Goal: Task Accomplishment & Management: Complete application form

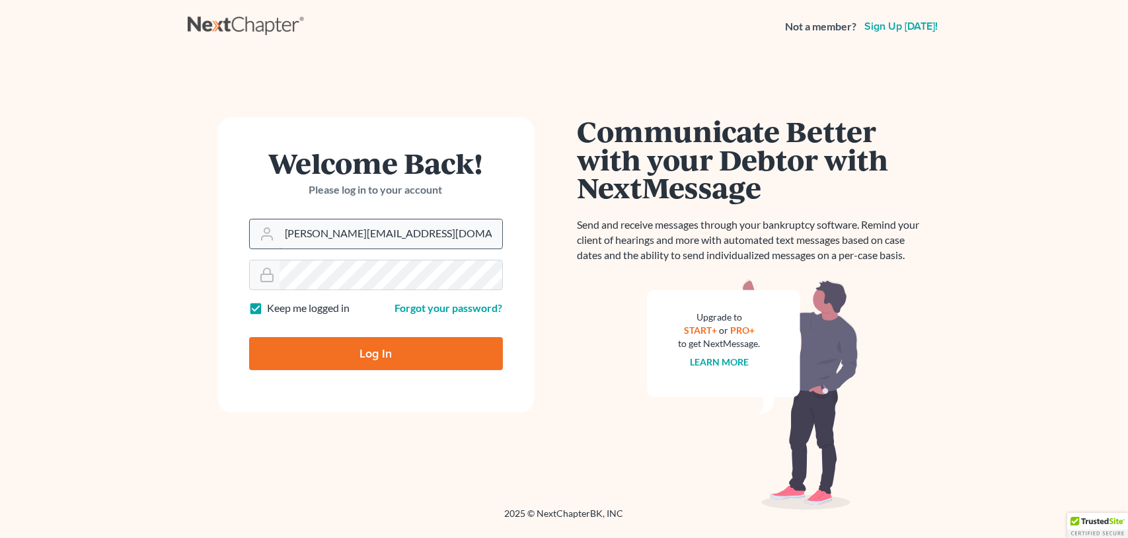
click at [399, 233] on input "noeli@paralegalasaservice.com" at bounding box center [391, 233] width 223 height 29
drag, startPoint x: 449, startPoint y: 232, endPoint x: 213, endPoint y: 223, distance: 235.5
click at [216, 227] on div "Welcome Back! Please log in to your account Email Address noeli@paralegalasaser…" at bounding box center [376, 280] width 377 height 327
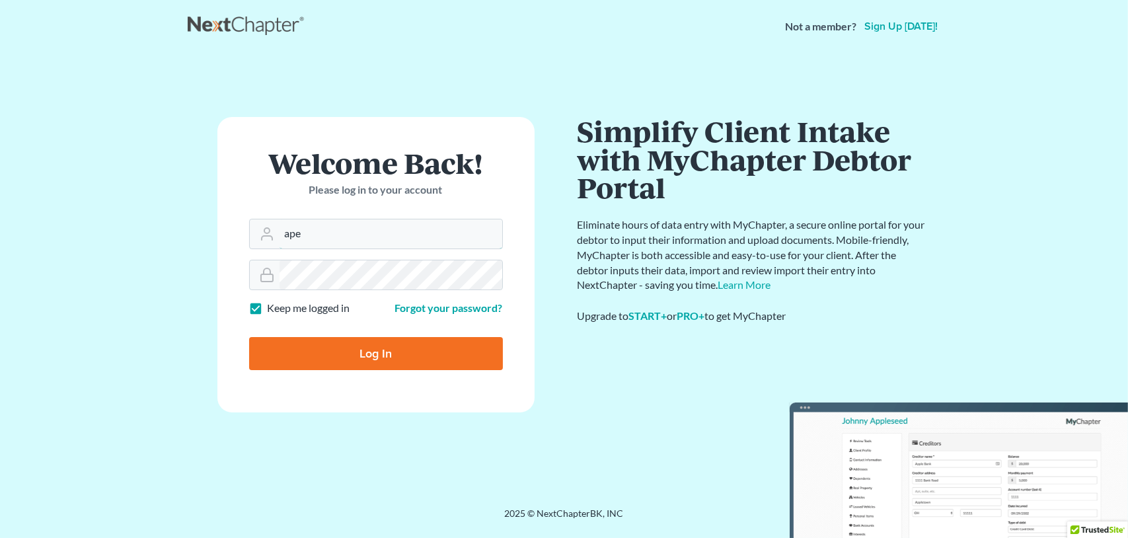
type input "[EMAIL_ADDRESS][DOMAIN_NAME]"
click at [216, 277] on div "Welcome Back! Please log in to your account Email Address apexparalegalservices…" at bounding box center [376, 280] width 377 height 327
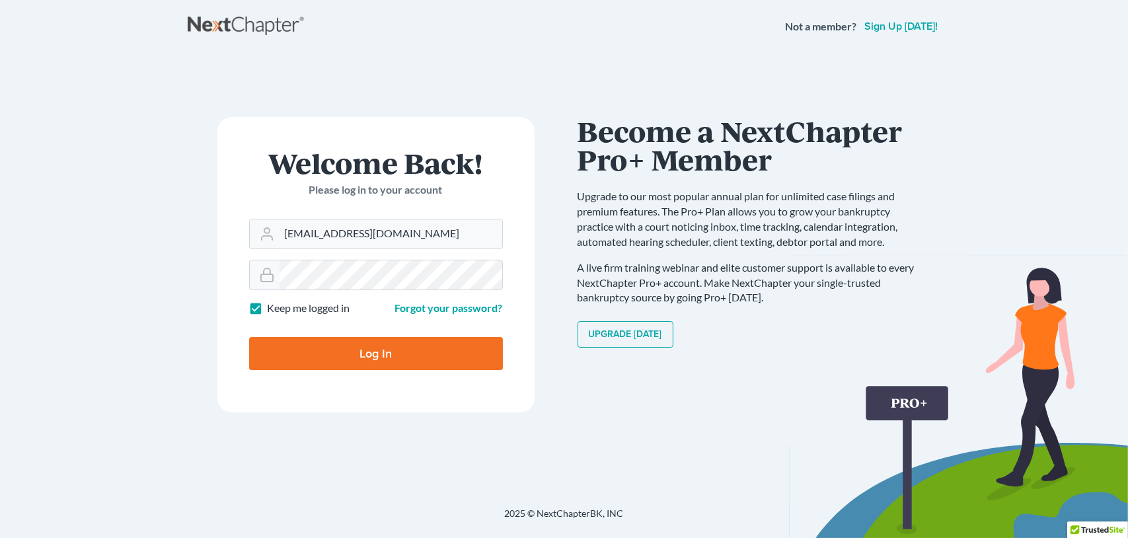
click at [268, 354] on input "Log In" at bounding box center [376, 353] width 254 height 33
type input "Thinking..."
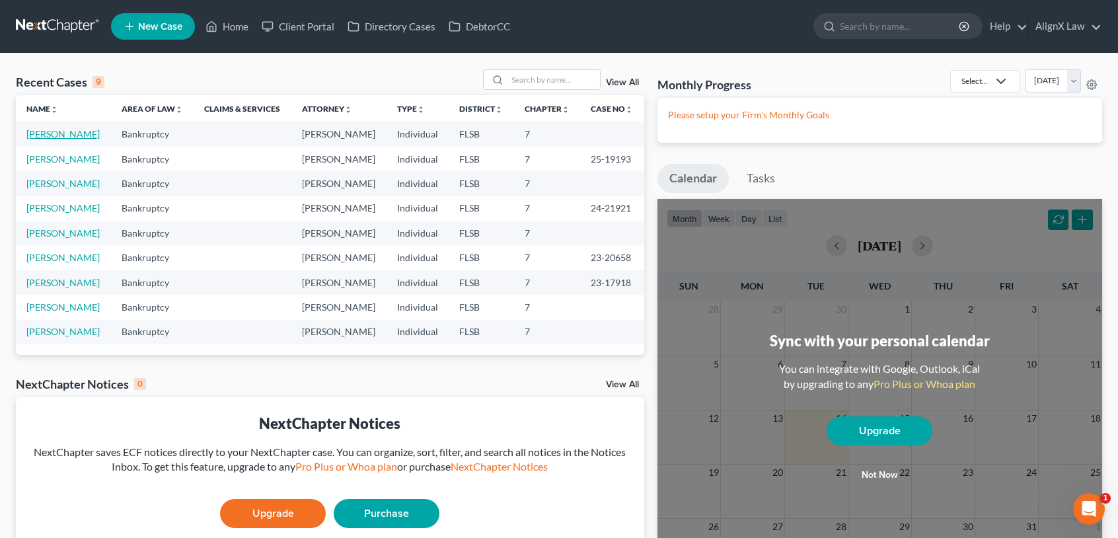
click at [59, 134] on link "[PERSON_NAME]" at bounding box center [62, 133] width 73 height 11
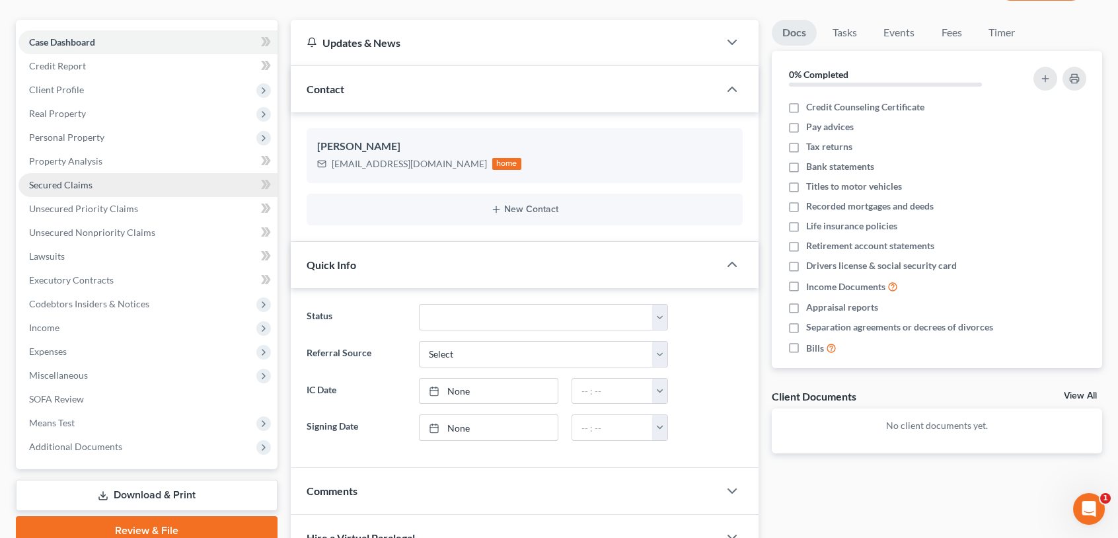
scroll to position [132, 0]
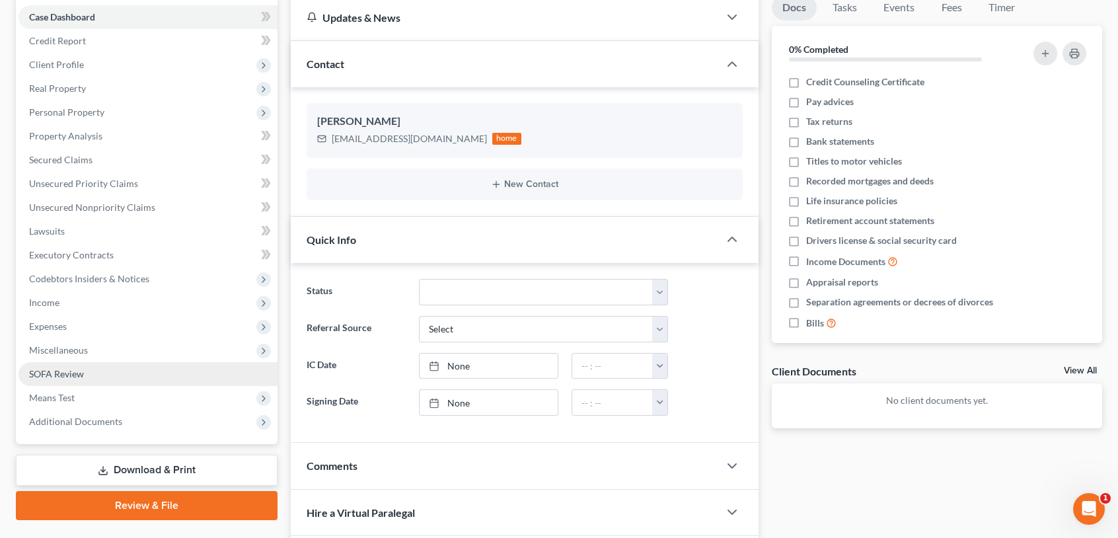
click at [57, 365] on link "SOFA Review" at bounding box center [148, 374] width 259 height 24
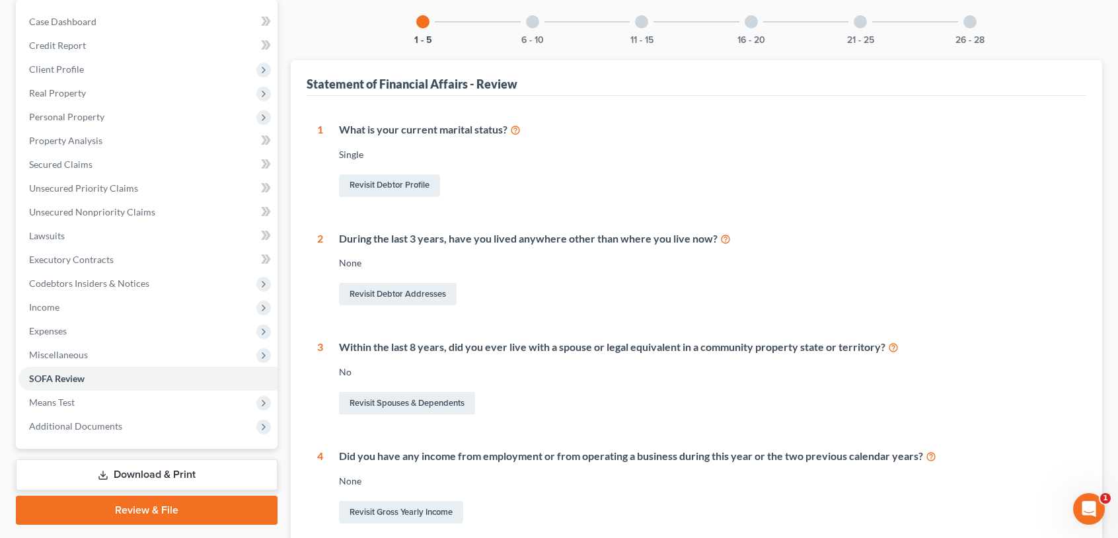
scroll to position [132, 0]
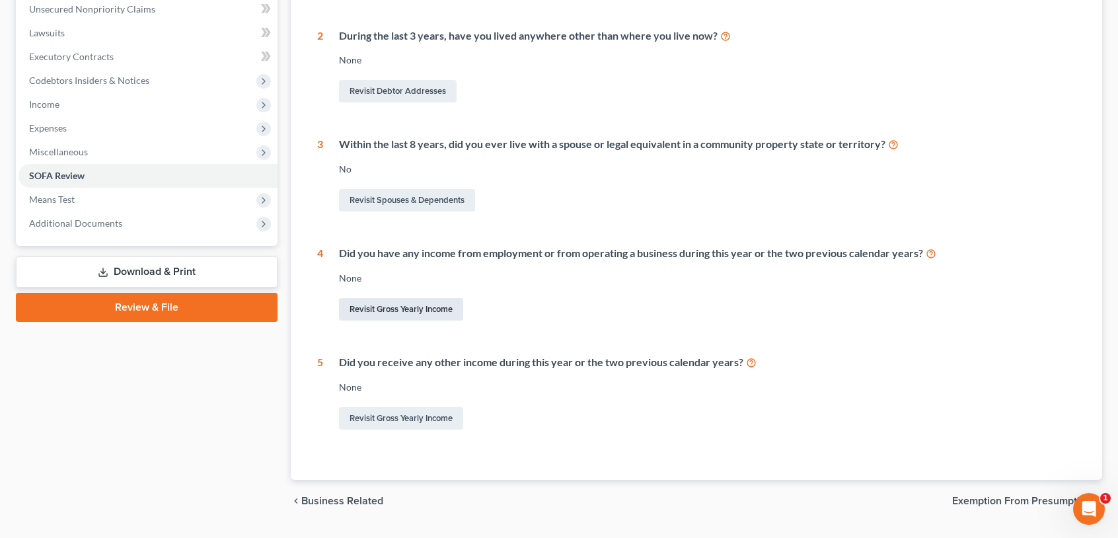
click at [399, 317] on link "Revisit Gross Yearly Income" at bounding box center [401, 309] width 124 height 22
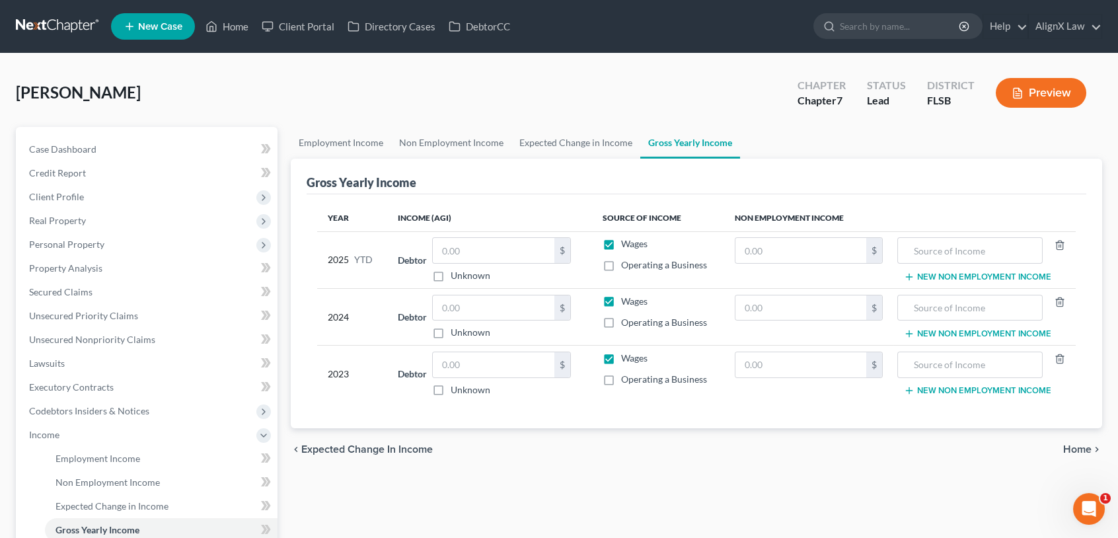
drag, startPoint x: 607, startPoint y: 239, endPoint x: 611, endPoint y: 246, distance: 7.4
click at [621, 239] on label "Wages" at bounding box center [634, 243] width 26 height 13
click at [627, 239] on input "Wages" at bounding box center [631, 241] width 9 height 9
checkbox input "false"
click at [621, 264] on label "Operating a Business" at bounding box center [664, 264] width 86 height 13
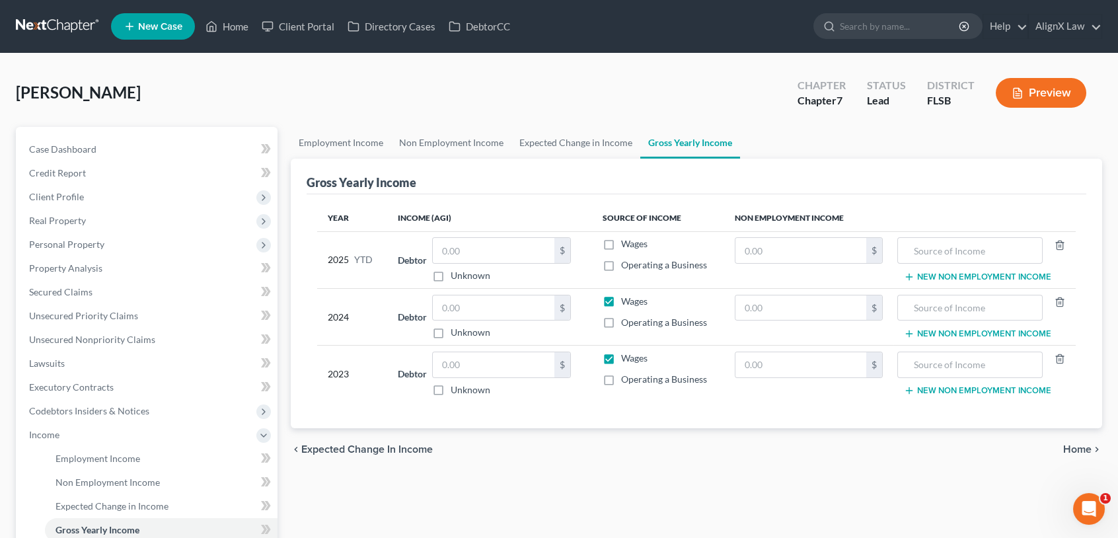
click at [627, 264] on input "Operating a Business" at bounding box center [631, 262] width 9 height 9
checkbox input "true"
click at [621, 300] on label "Wages" at bounding box center [634, 301] width 26 height 13
click at [627, 300] on input "Wages" at bounding box center [631, 299] width 9 height 9
checkbox input "false"
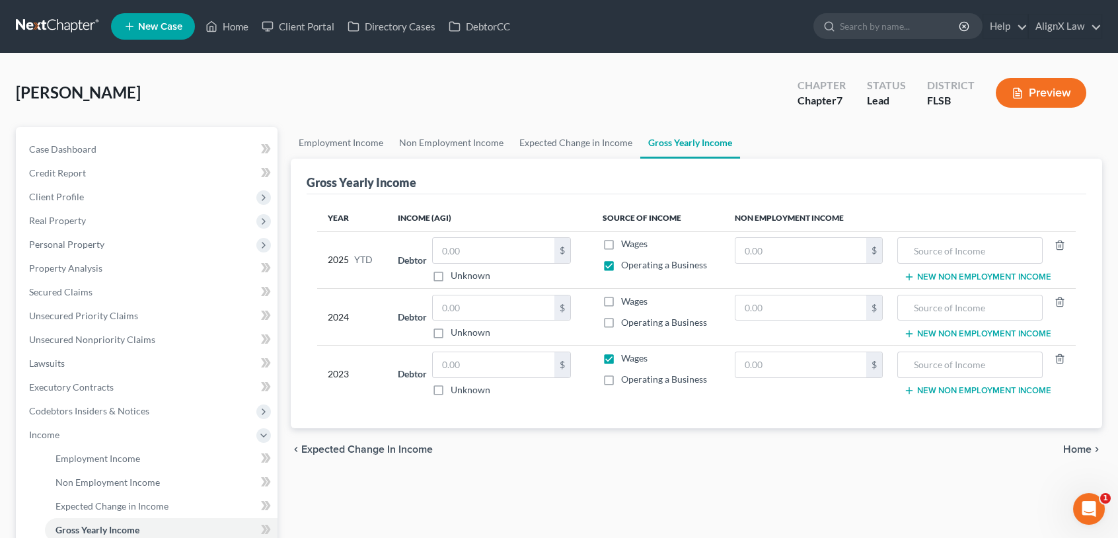
click at [621, 327] on label "Operating a Business" at bounding box center [664, 322] width 86 height 13
click at [627, 325] on input "Operating a Business" at bounding box center [631, 320] width 9 height 9
checkbox input "true"
click at [621, 360] on label "Wages" at bounding box center [634, 358] width 26 height 13
click at [627, 360] on input "Wages" at bounding box center [631, 356] width 9 height 9
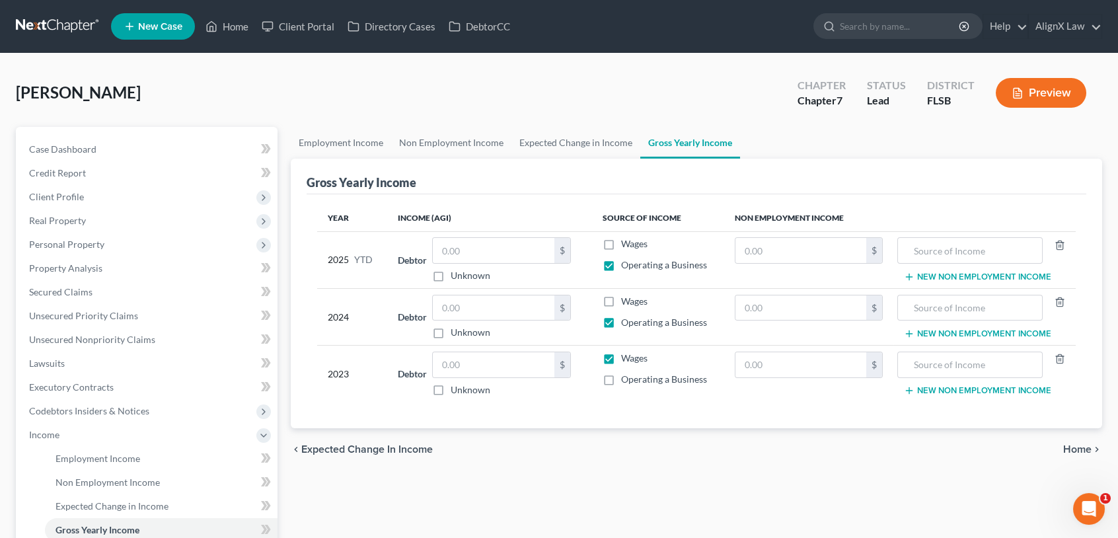
checkbox input "false"
click at [621, 377] on label "Operating a Business" at bounding box center [664, 379] width 86 height 13
click at [627, 377] on input "Operating a Business" at bounding box center [631, 377] width 9 height 9
checkbox input "true"
click at [492, 310] on input "text" at bounding box center [494, 307] width 122 height 25
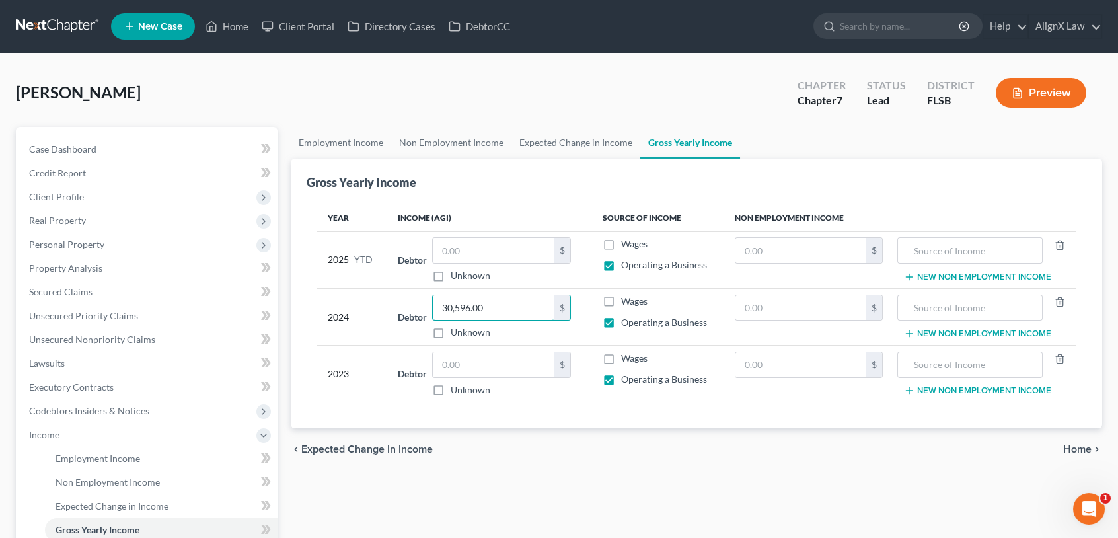
type input "30,596.00"
click at [493, 356] on input "text" at bounding box center [494, 364] width 122 height 25
type input "0"
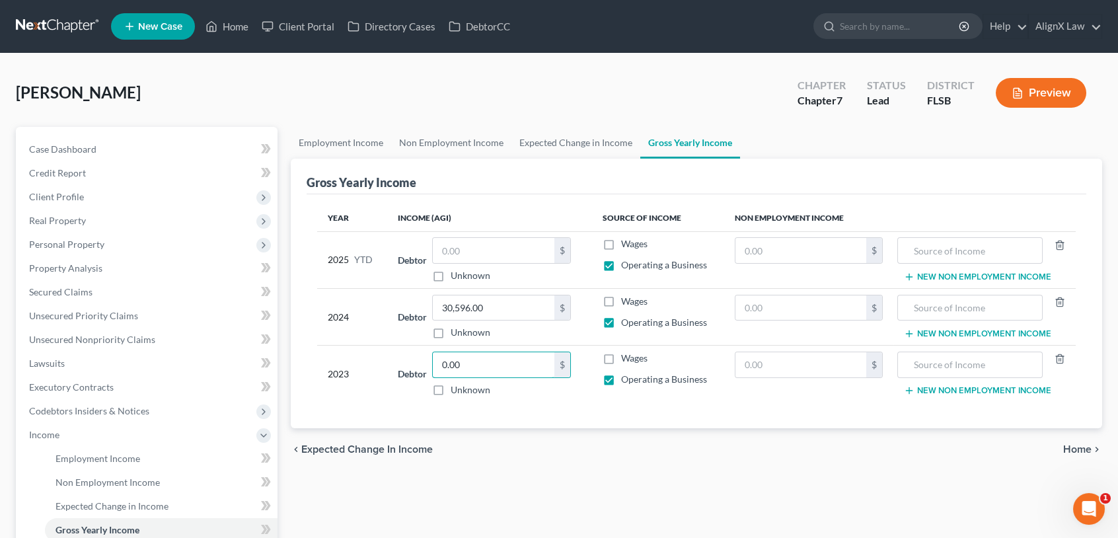
type input "0.00"
drag, startPoint x: 467, startPoint y: 229, endPoint x: 465, endPoint y: 236, distance: 7.5
click at [467, 233] on table "Year Income (AGI) Source of Income Non Employment Income 2025 YTD Debtor $ Unkn…" at bounding box center [696, 304] width 759 height 198
drag, startPoint x: 465, startPoint y: 236, endPoint x: 457, endPoint y: 247, distance: 13.8
click at [457, 247] on input "text" at bounding box center [494, 250] width 122 height 25
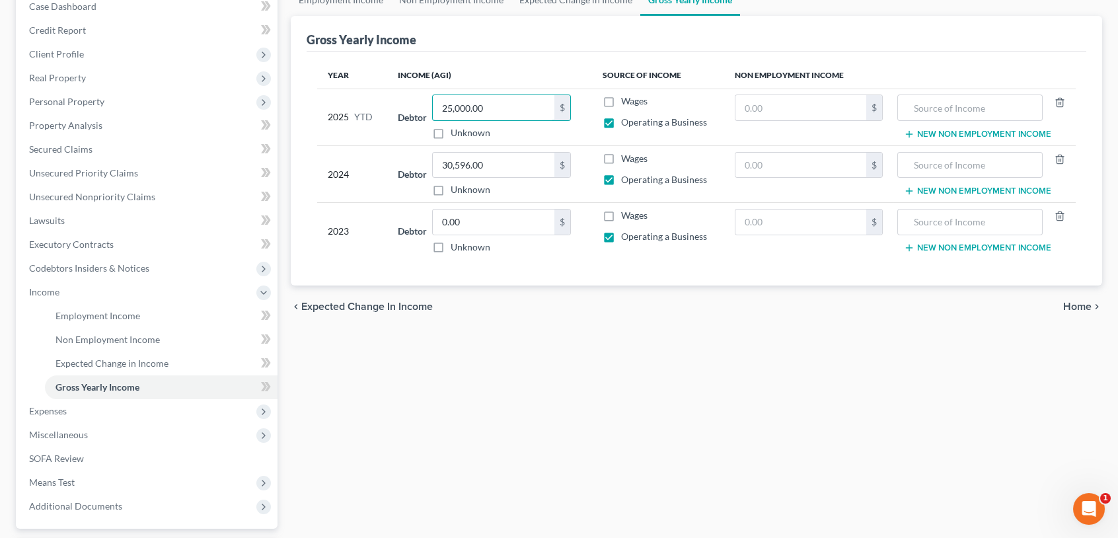
scroll to position [198, 0]
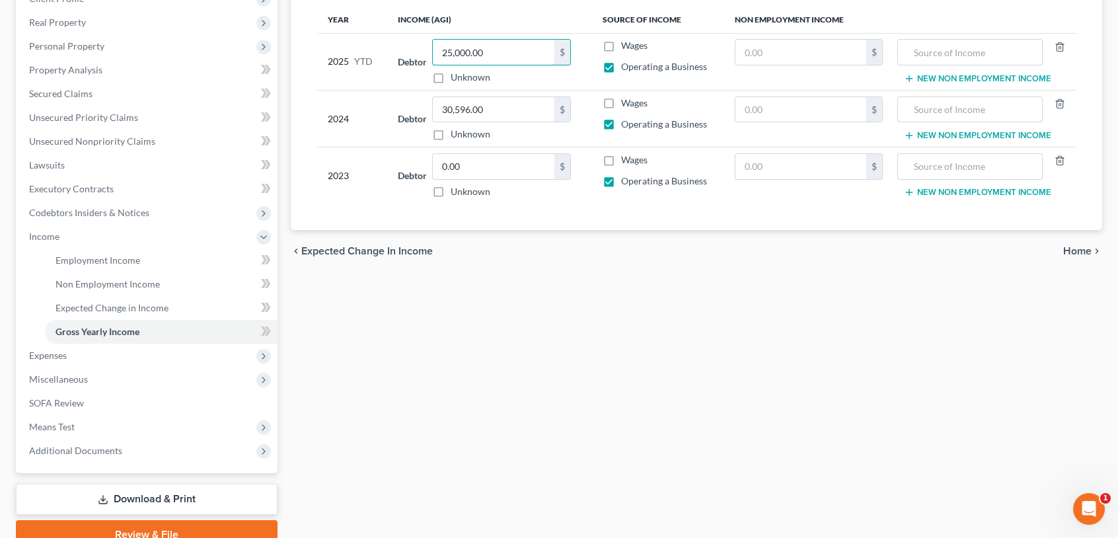
type input "25,000.00"
click at [1080, 252] on span "Home" at bounding box center [1078, 251] width 28 height 11
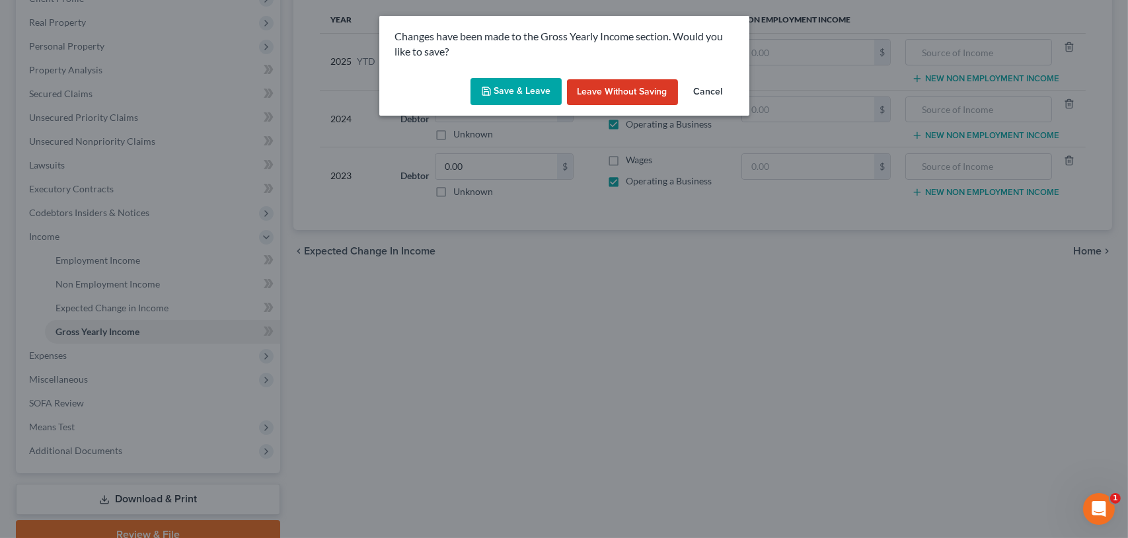
click at [522, 91] on button "Save & Leave" at bounding box center [516, 92] width 91 height 28
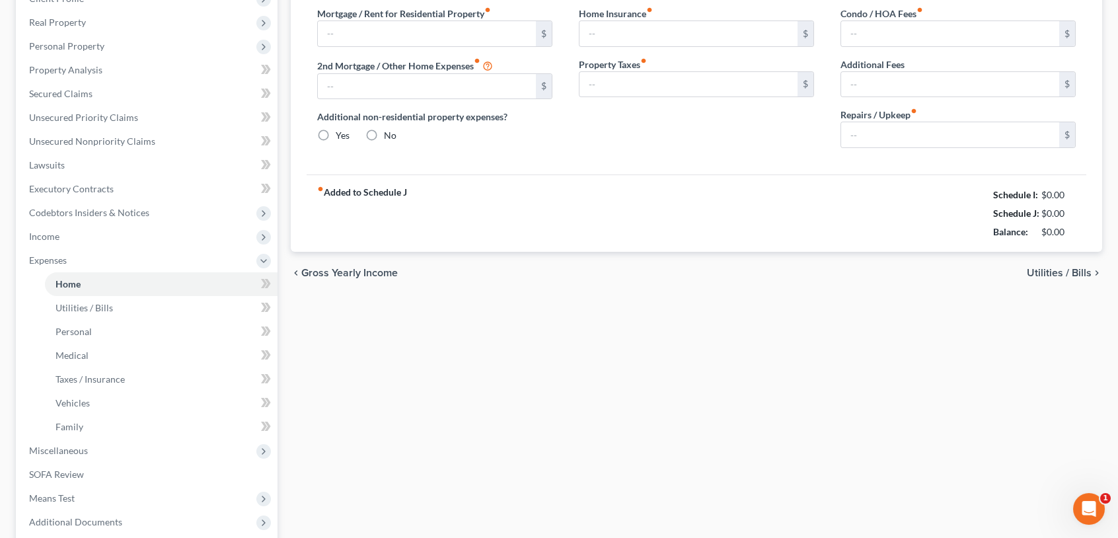
type input "0.00"
radio input "true"
type input "0.00"
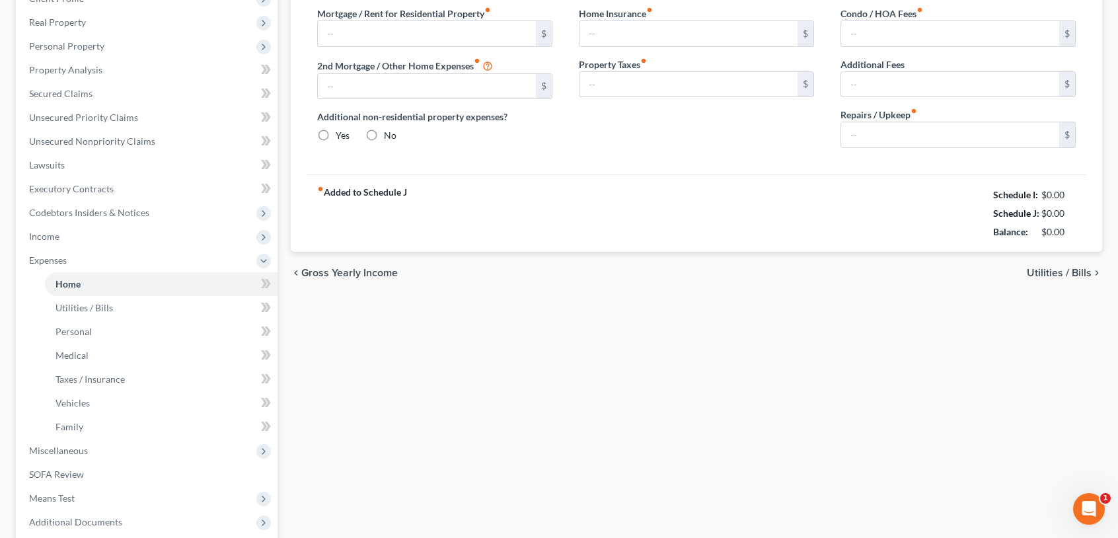
type input "0.00"
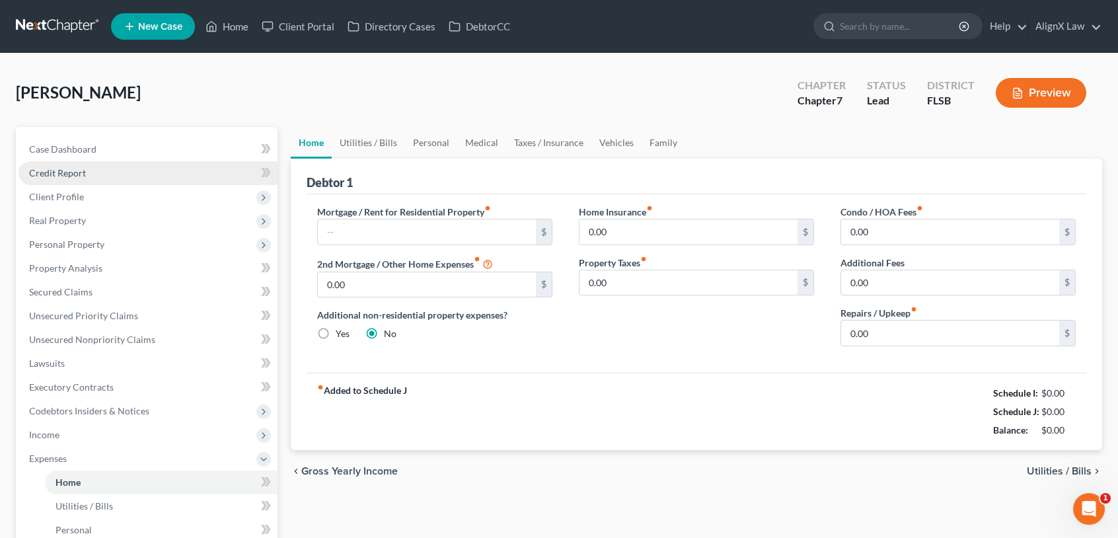
click at [74, 173] on span "Credit Report" at bounding box center [57, 172] width 57 height 11
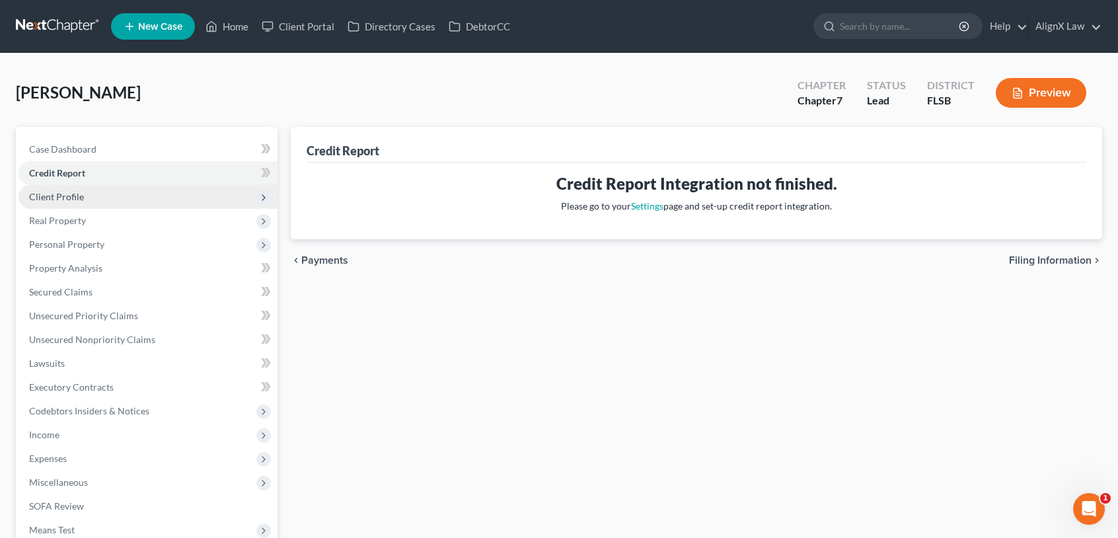
click at [69, 199] on span "Client Profile" at bounding box center [56, 196] width 55 height 11
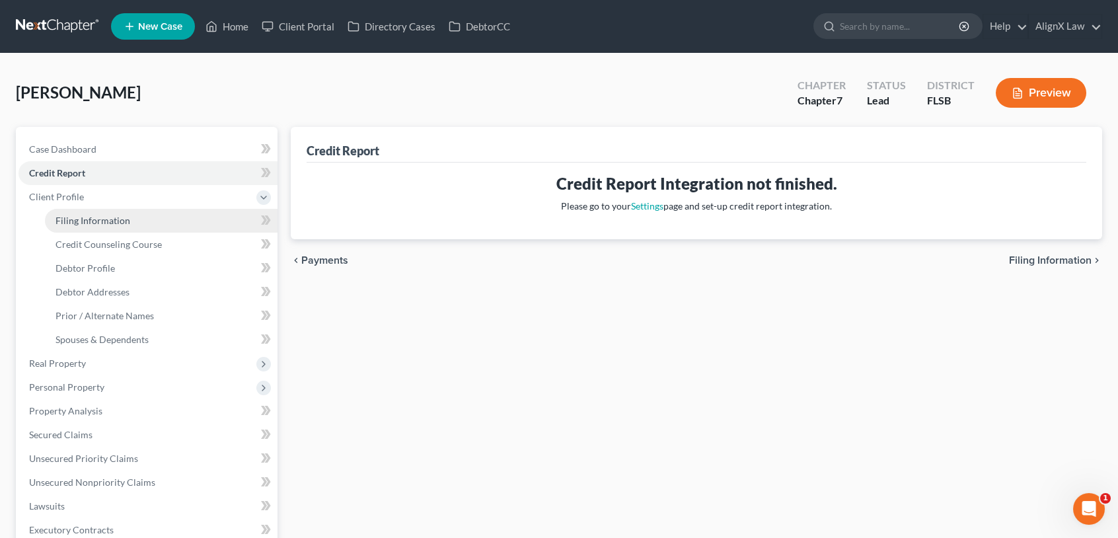
drag, startPoint x: 101, startPoint y: 225, endPoint x: 113, endPoint y: 225, distance: 11.9
click at [101, 225] on link "Filing Information" at bounding box center [161, 221] width 233 height 24
select select "1"
select select "0"
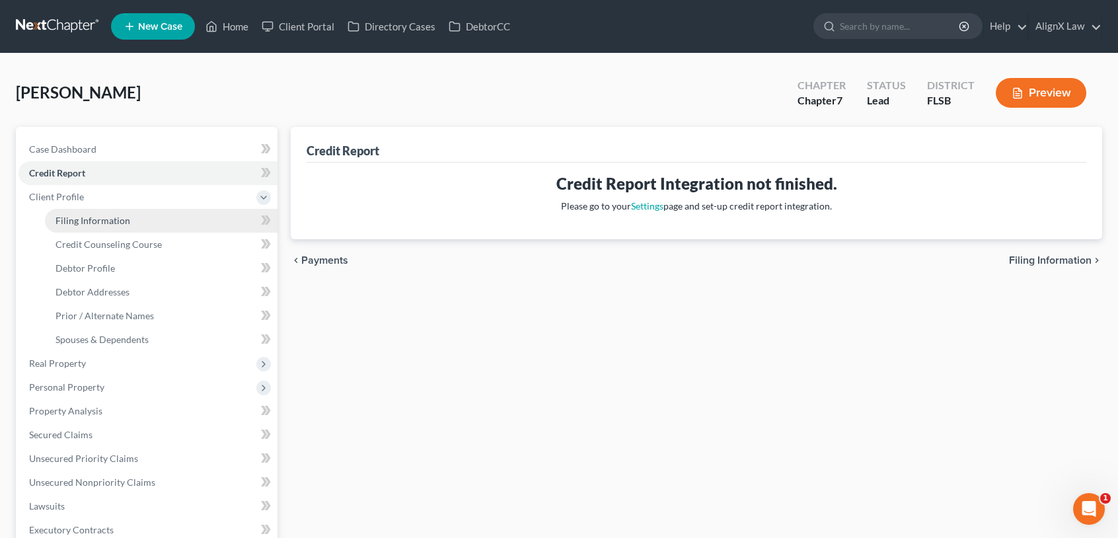
select select "9"
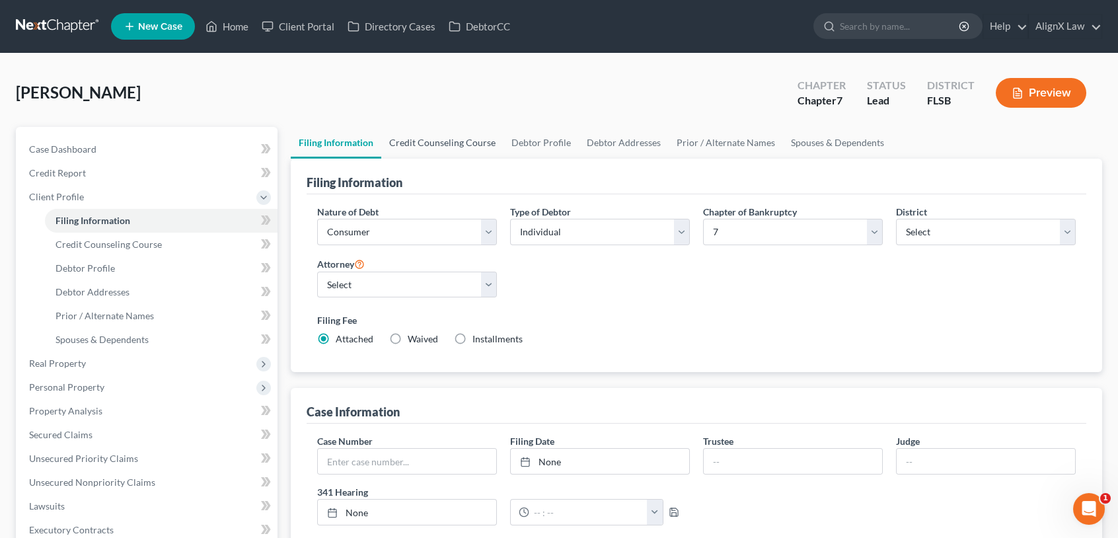
click at [454, 144] on link "Credit Counseling Course" at bounding box center [442, 143] width 122 height 32
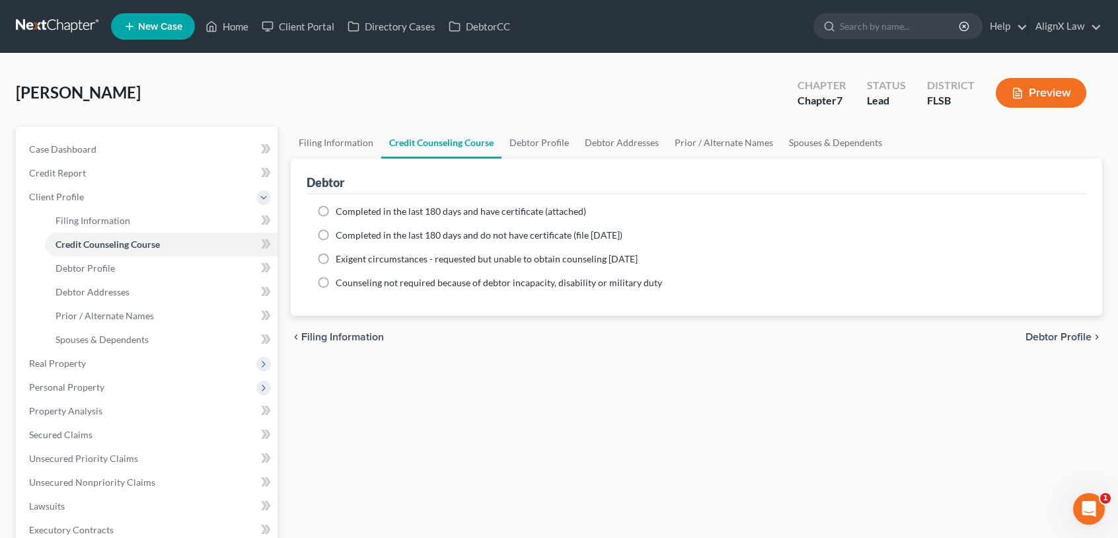
click at [336, 235] on label "Completed in the last 180 days and do not have certificate (file [DATE])" at bounding box center [479, 235] width 287 height 13
click at [341, 235] on input "Completed in the last 180 days and do not have certificate (file [DATE])" at bounding box center [345, 233] width 9 height 9
radio input "true"
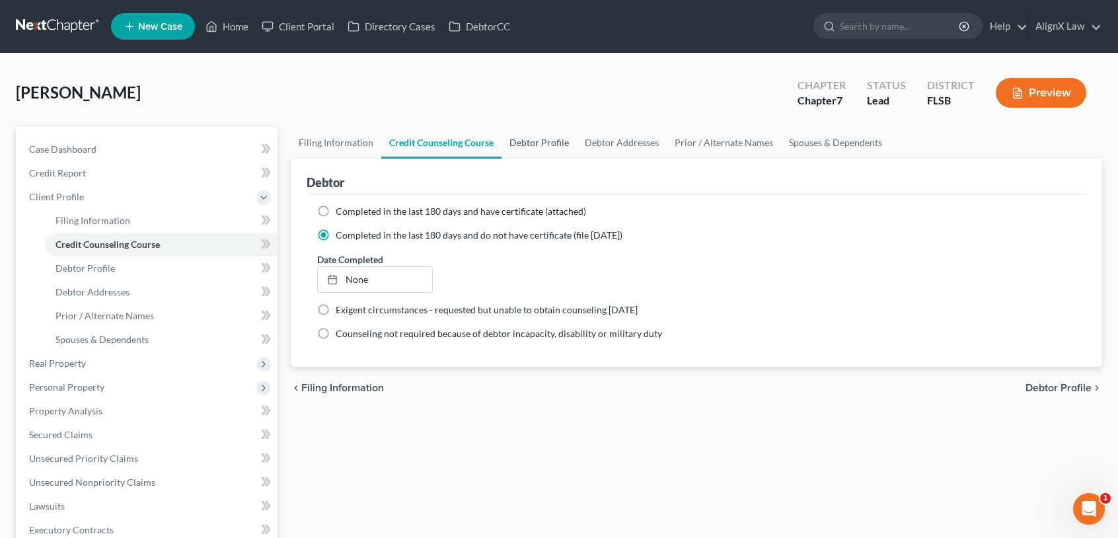
click at [532, 146] on link "Debtor Profile" at bounding box center [539, 143] width 75 height 32
select select "0"
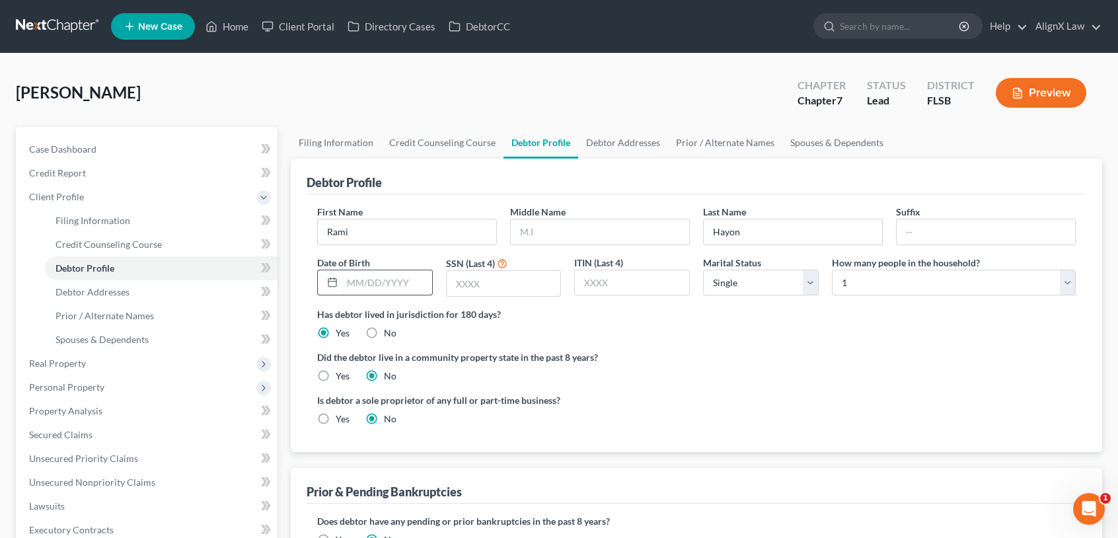
click at [377, 284] on input "text" at bounding box center [387, 282] width 90 height 25
drag, startPoint x: 402, startPoint y: 280, endPoint x: 383, endPoint y: 282, distance: 18.6
click at [383, 282] on input "[DATE]" at bounding box center [387, 282] width 90 height 25
type input "[DATE]"
click at [623, 153] on link "Debtor Addresses" at bounding box center [623, 143] width 90 height 32
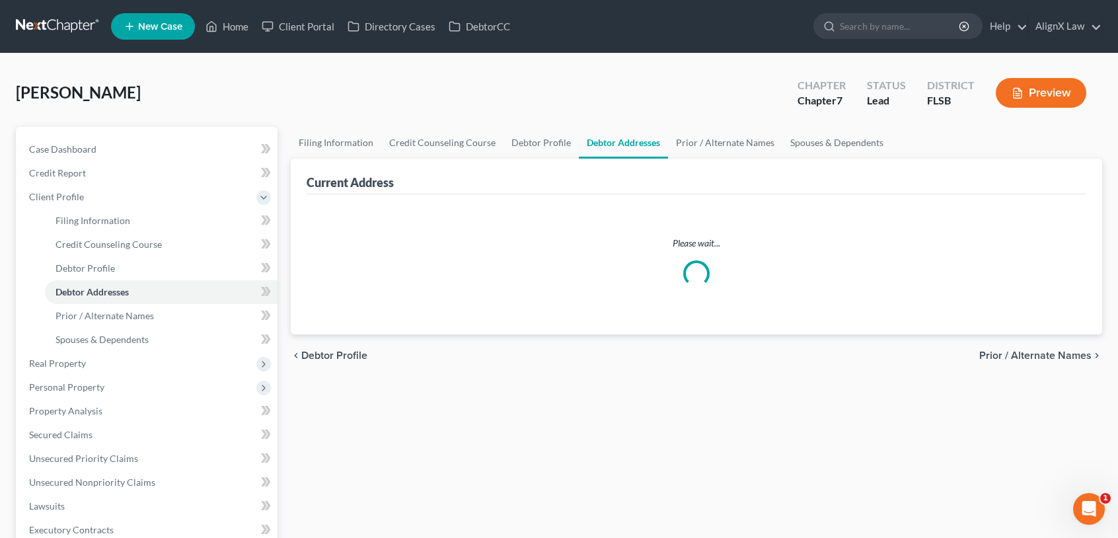
select select "0"
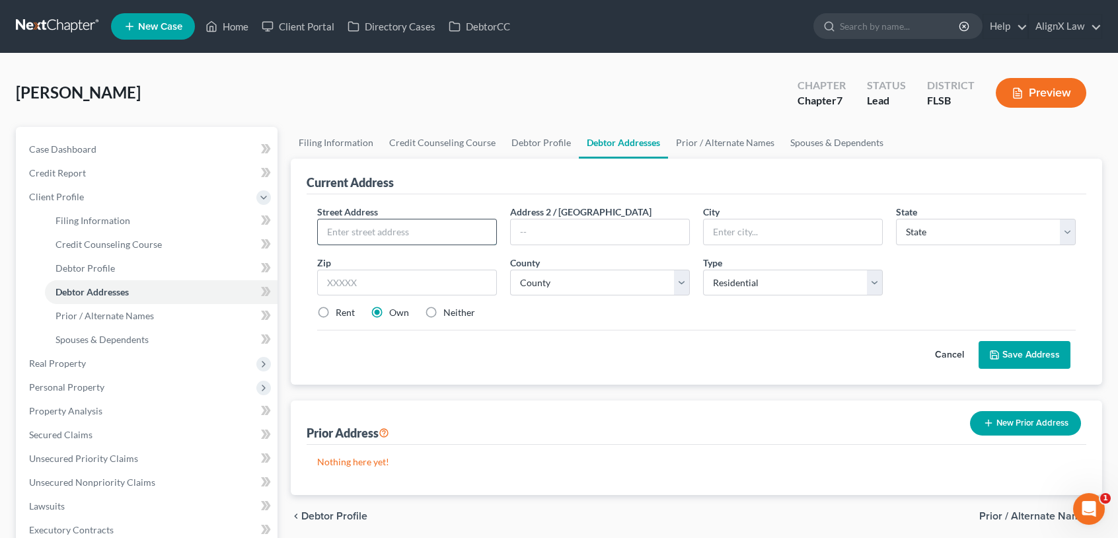
drag, startPoint x: 364, startPoint y: 234, endPoint x: 874, endPoint y: 264, distance: 511.2
click at [365, 234] on input "text" at bounding box center [407, 231] width 178 height 25
type input "[STREET_ADDRESS]"
click at [830, 232] on input "text" at bounding box center [793, 231] width 178 height 25
type input "MIami"
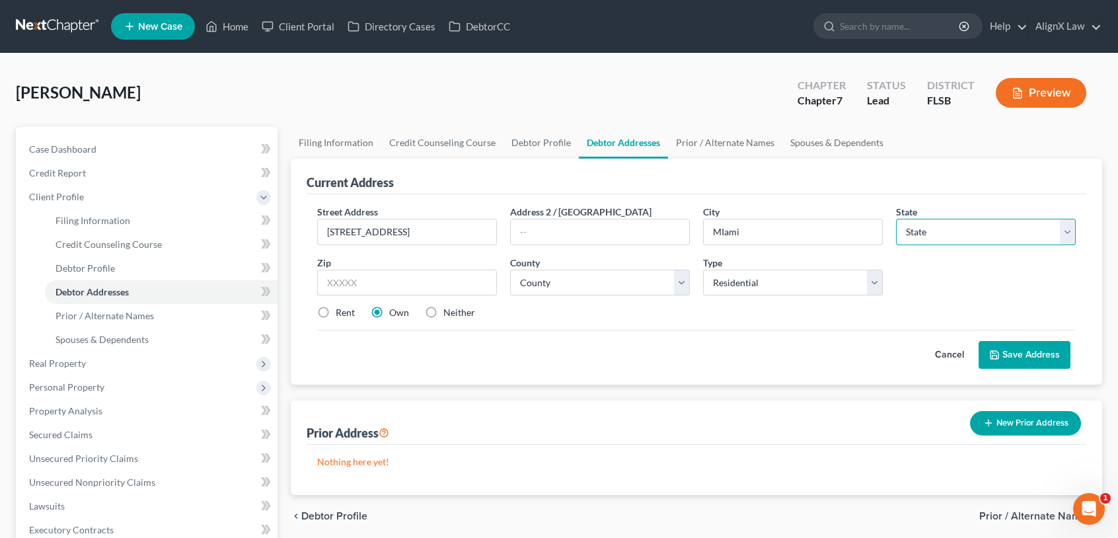
click at [1073, 232] on select "State [US_STATE] AK AR AZ CA CO CT DE DC [GEOGRAPHIC_DATA] [GEOGRAPHIC_DATA] GU…" at bounding box center [986, 232] width 180 height 26
select select "9"
click at [896, 219] on select "State [US_STATE] AK AR AZ CA CO CT DE DC [GEOGRAPHIC_DATA] [GEOGRAPHIC_DATA] GU…" at bounding box center [986, 232] width 180 height 26
drag, startPoint x: 375, startPoint y: 284, endPoint x: 494, endPoint y: 286, distance: 118.3
click at [377, 284] on input "text" at bounding box center [407, 283] width 180 height 26
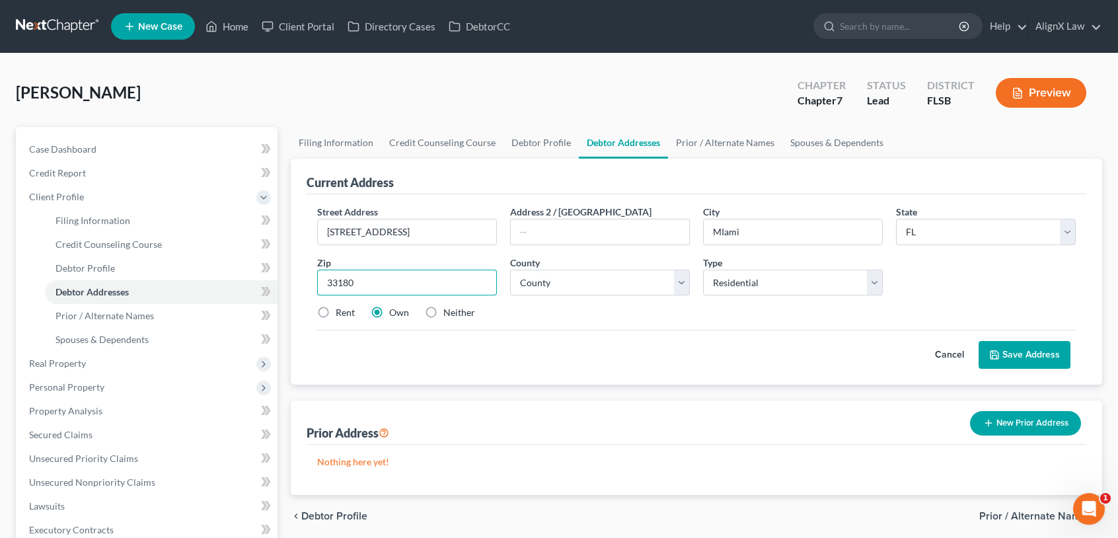
type input "33180"
type input "[GEOGRAPHIC_DATA]"
drag, startPoint x: 325, startPoint y: 311, endPoint x: 432, endPoint y: 331, distance: 109.5
click at [336, 312] on label "Rent" at bounding box center [345, 312] width 19 height 13
click at [341, 312] on input "Rent" at bounding box center [345, 310] width 9 height 9
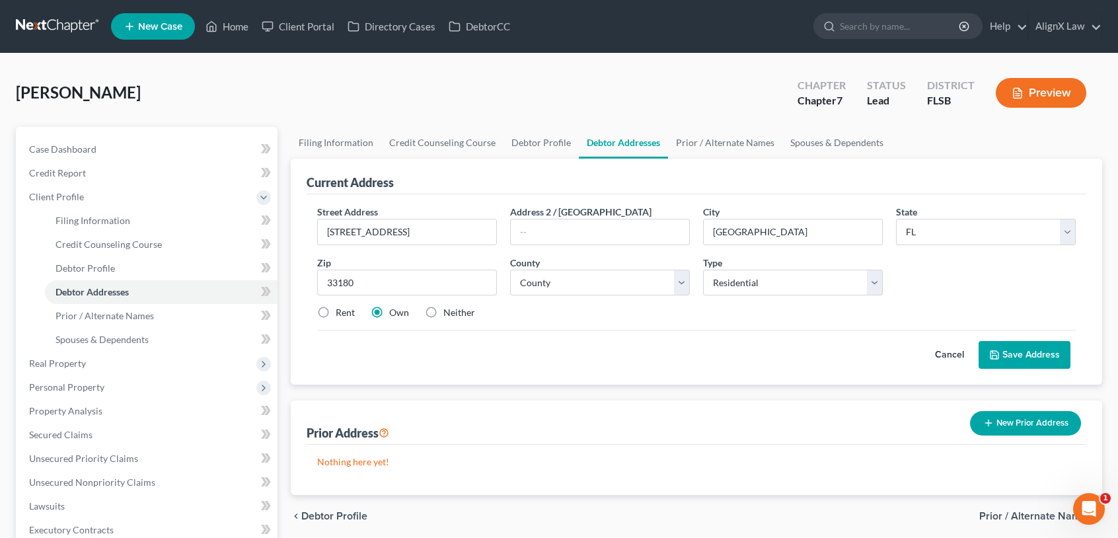
radio input "true"
click at [1017, 358] on button "Save Address" at bounding box center [1025, 355] width 92 height 28
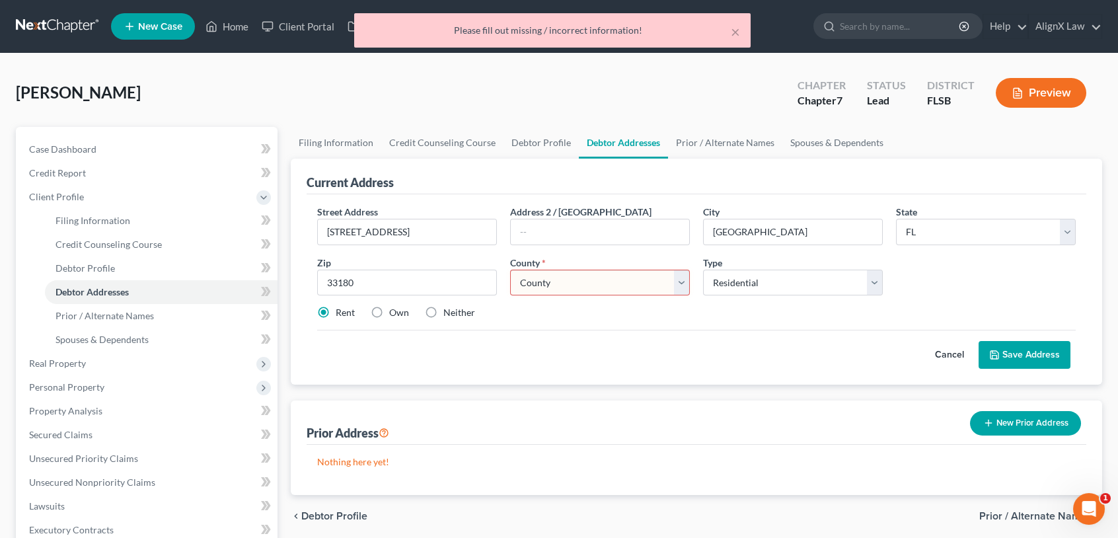
click at [685, 282] on select "County [GEOGRAPHIC_DATA] [GEOGRAPHIC_DATA] [GEOGRAPHIC_DATA] [GEOGRAPHIC_DATA] …" at bounding box center [600, 283] width 180 height 26
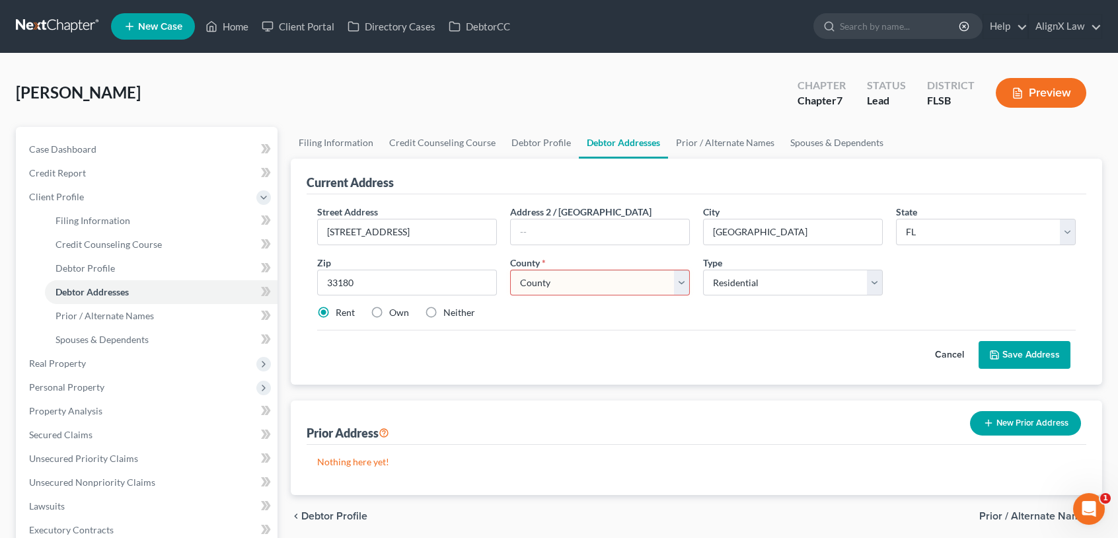
select select "42"
click at [510, 270] on select "County [GEOGRAPHIC_DATA] [GEOGRAPHIC_DATA] [GEOGRAPHIC_DATA] [GEOGRAPHIC_DATA] …" at bounding box center [600, 283] width 180 height 26
click at [1007, 349] on button "Save Address" at bounding box center [1025, 355] width 92 height 28
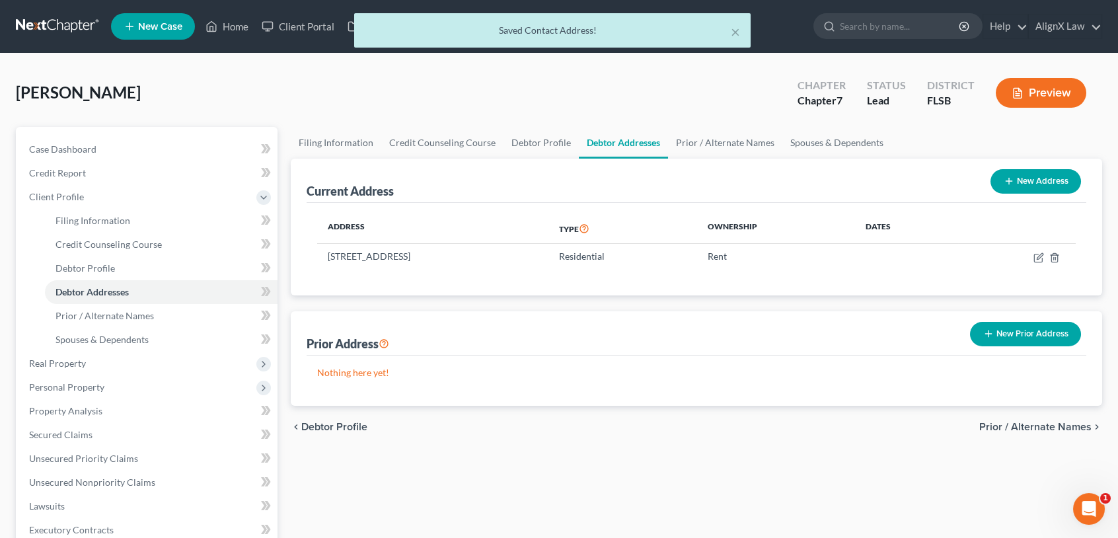
click at [1059, 426] on span "Prior / Alternate Names" at bounding box center [1036, 427] width 112 height 11
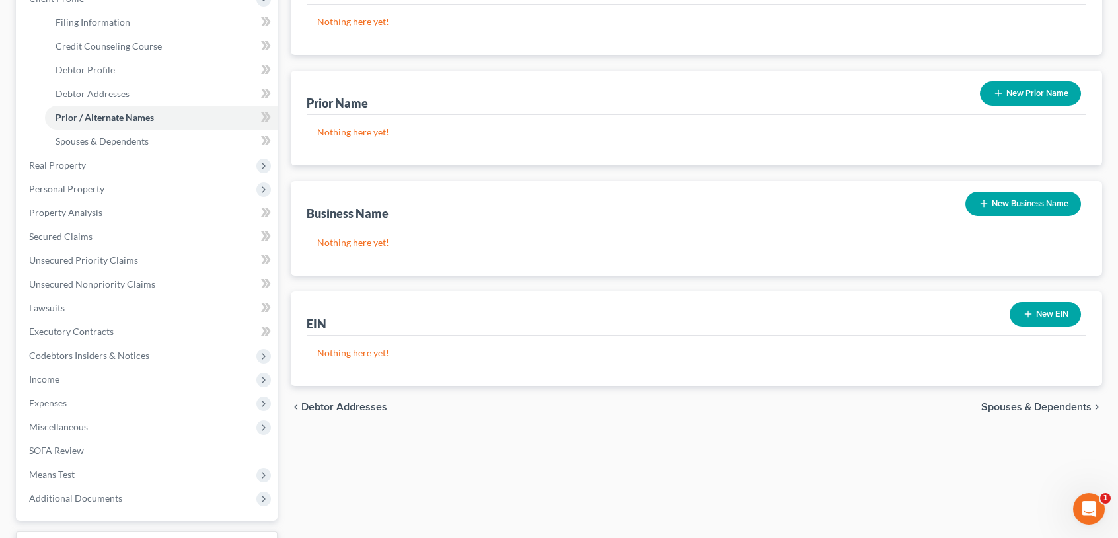
click at [1057, 405] on span "Spouses & Dependents" at bounding box center [1037, 407] width 110 height 11
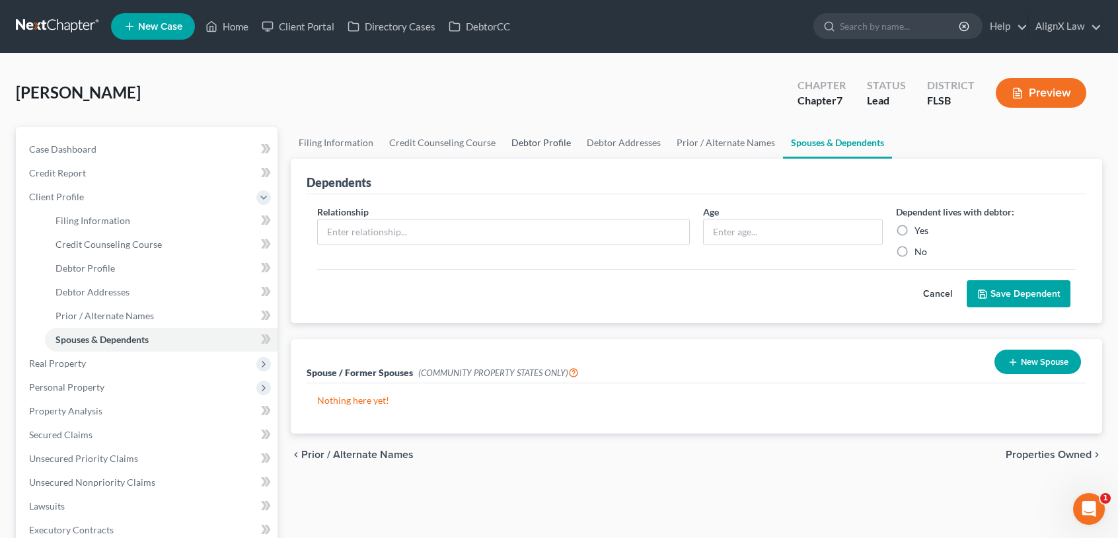
drag, startPoint x: 512, startPoint y: 147, endPoint x: 524, endPoint y: 143, distance: 12.8
click at [512, 147] on link "Debtor Profile" at bounding box center [541, 143] width 75 height 32
select select "0"
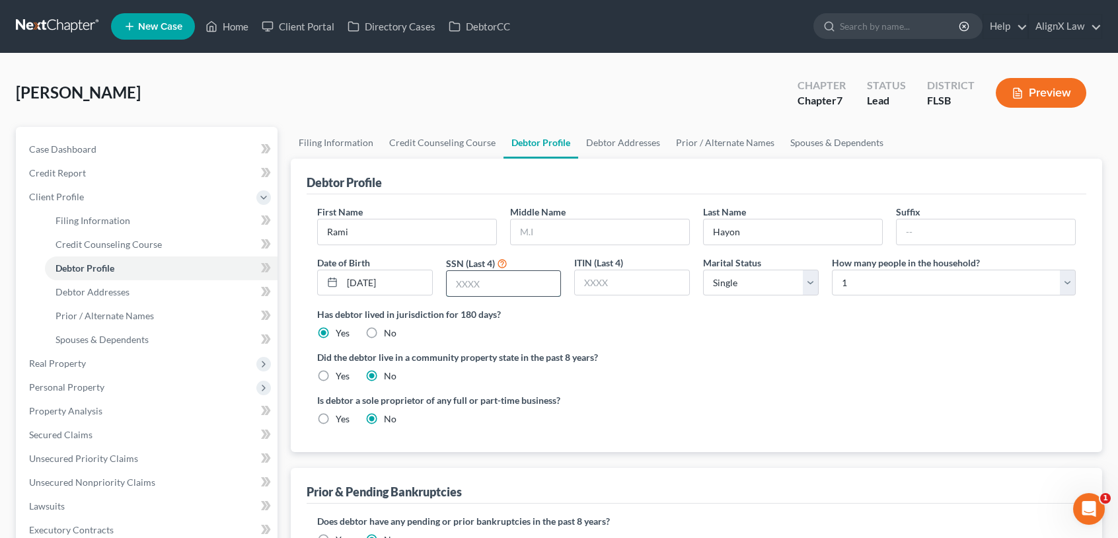
click at [478, 278] on input "text" at bounding box center [504, 283] width 114 height 25
type input "8273"
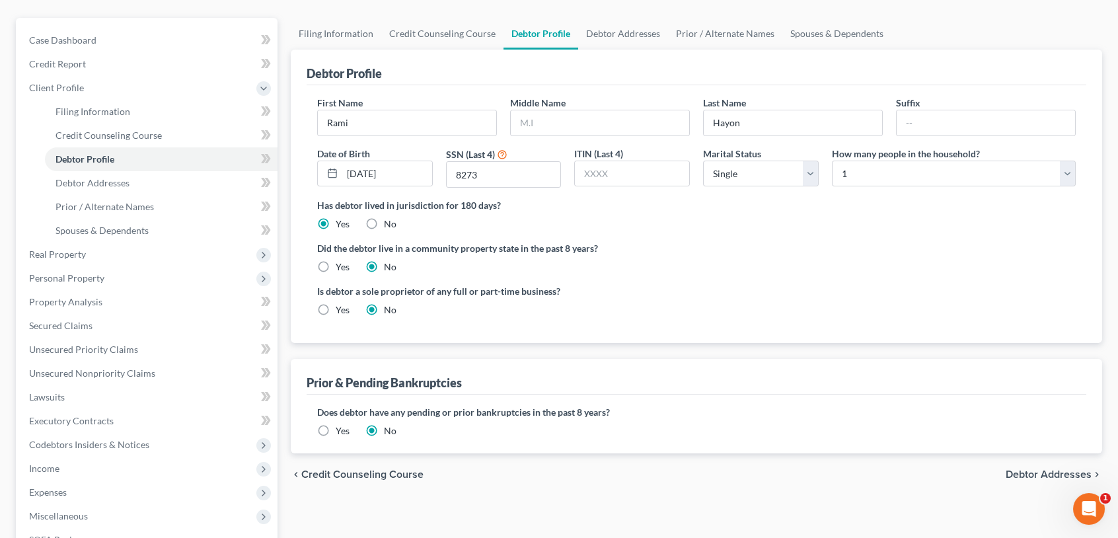
scroll to position [198, 0]
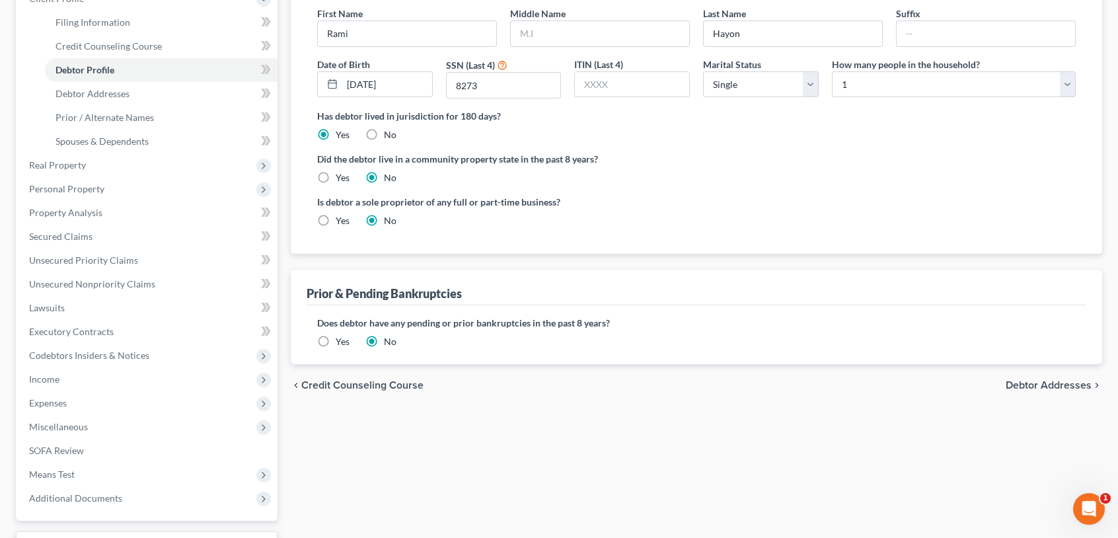
click at [1070, 386] on span "Debtor Addresses" at bounding box center [1049, 385] width 86 height 11
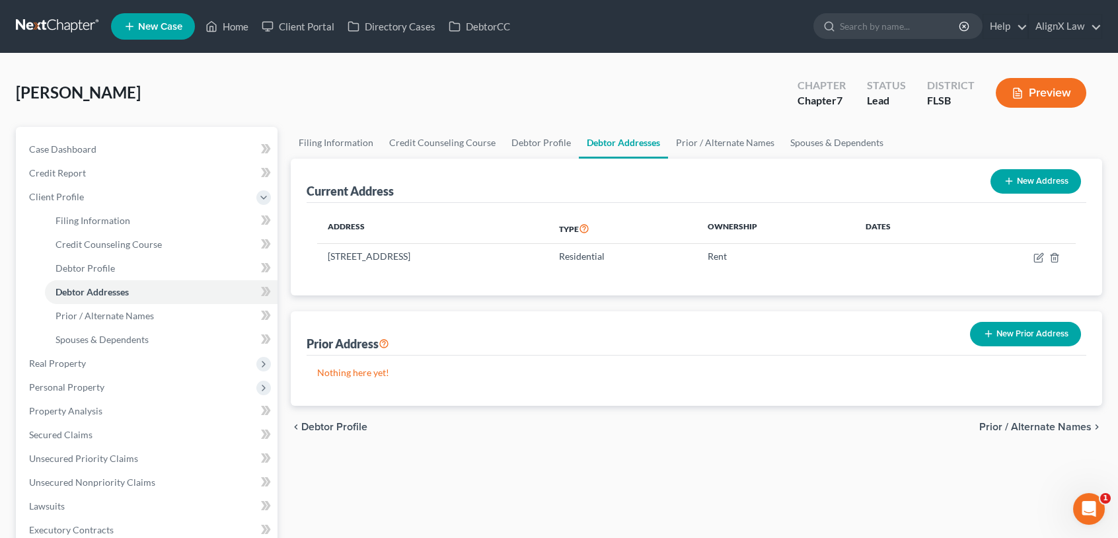
click at [1067, 427] on span "Prior / Alternate Names" at bounding box center [1036, 427] width 112 height 11
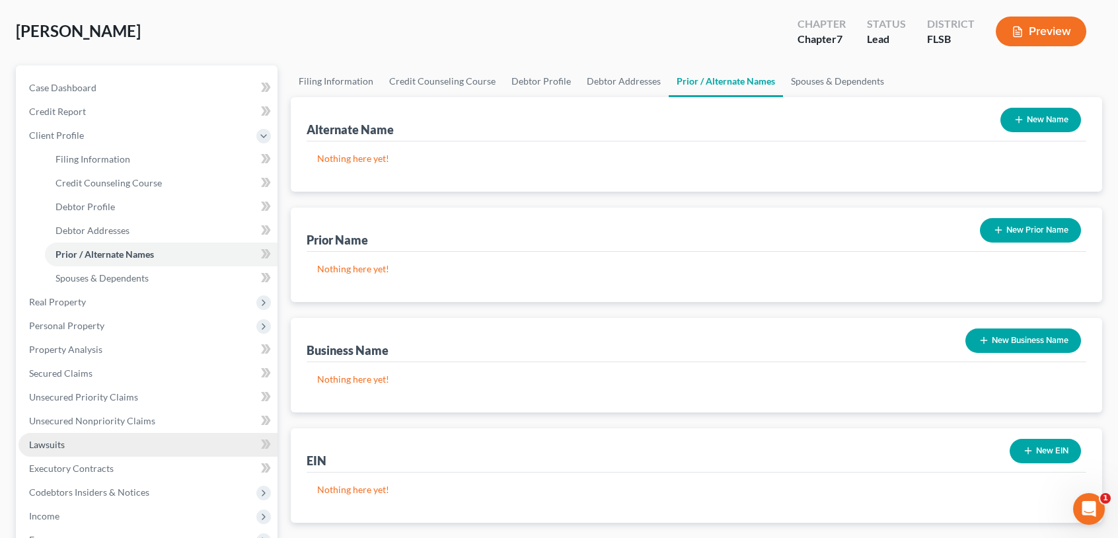
scroll to position [198, 0]
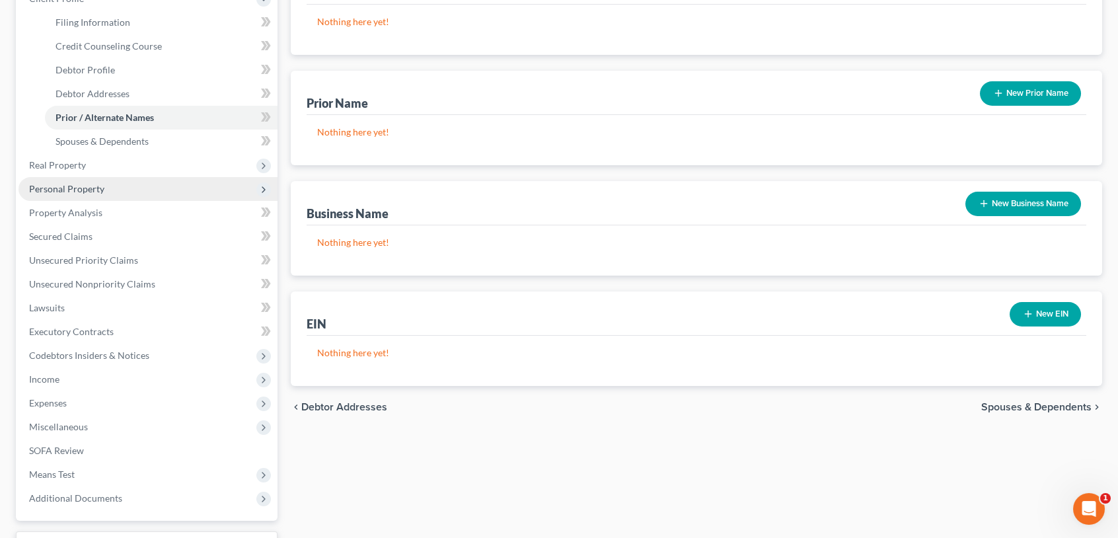
click at [73, 189] on span "Personal Property" at bounding box center [66, 188] width 75 height 11
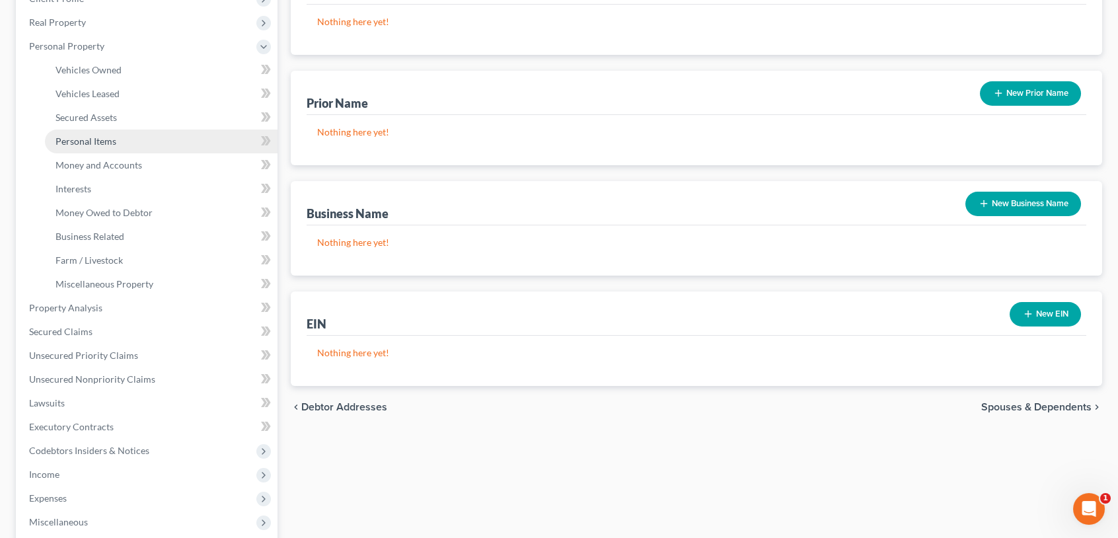
click at [76, 137] on span "Personal Items" at bounding box center [86, 140] width 61 height 11
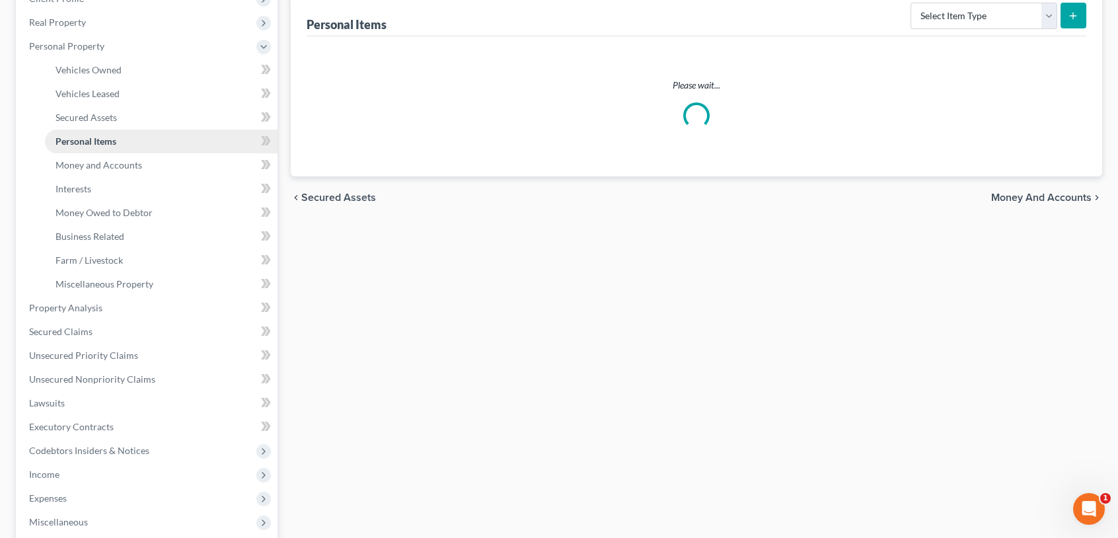
scroll to position [120, 0]
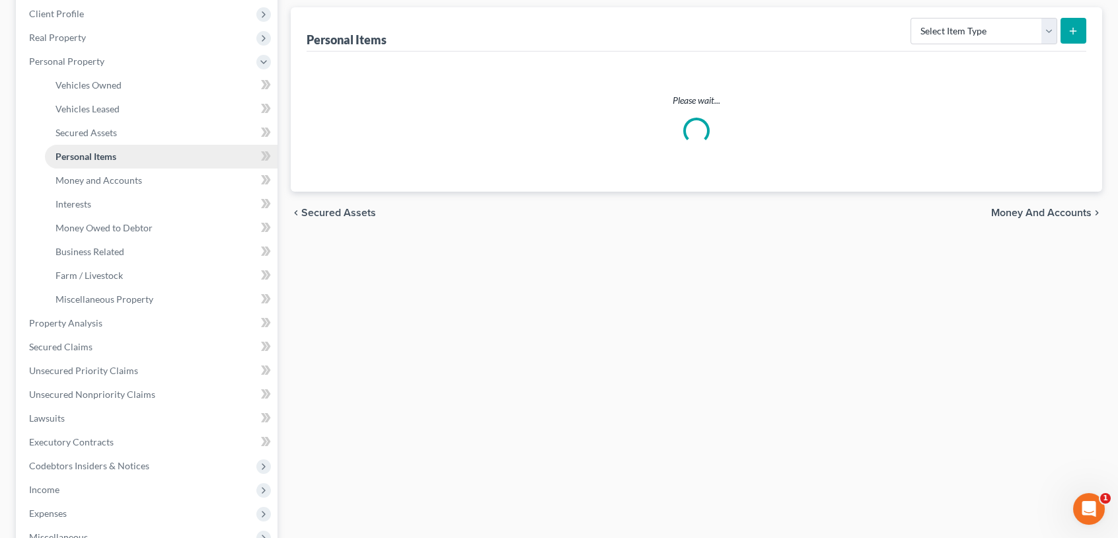
click at [76, 137] on ul "Vehicles Owned Vehicles Leased Machinery and Vehicles Office Related" at bounding box center [148, 192] width 259 height 238
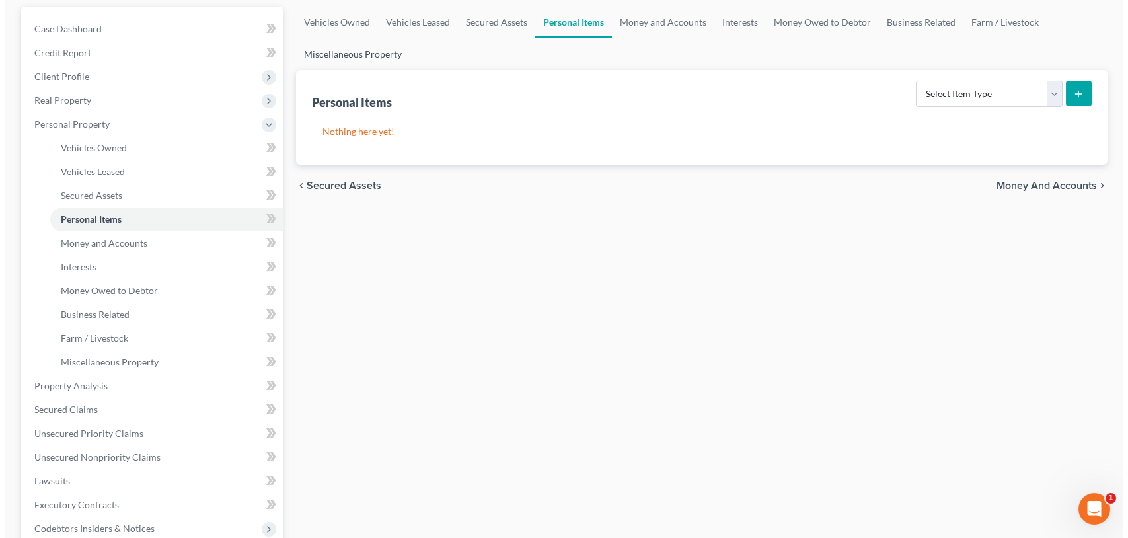
scroll to position [0, 0]
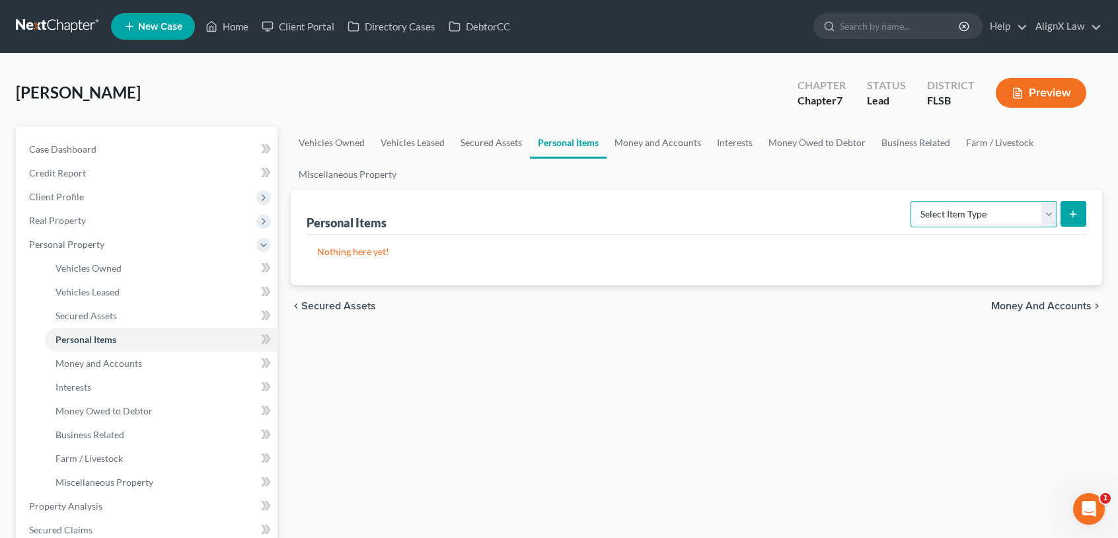
click at [1047, 208] on select "Select Item Type Clothing Collectibles Of Value Electronics Firearms Household …" at bounding box center [984, 214] width 147 height 26
select select "clothing"
click at [912, 201] on select "Select Item Type Clothing Collectibles Of Value Electronics Firearms Household …" at bounding box center [984, 214] width 147 height 26
click at [1064, 212] on button "submit" at bounding box center [1074, 214] width 26 height 26
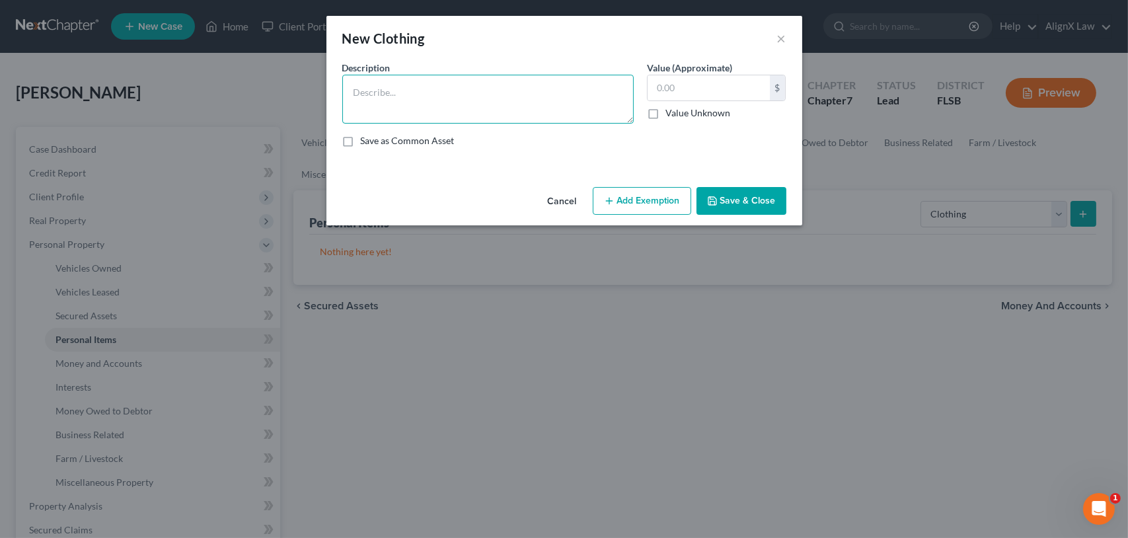
drag, startPoint x: 414, startPoint y: 79, endPoint x: 410, endPoint y: 87, distance: 8.3
click at [410, 84] on textarea at bounding box center [487, 99] width 291 height 49
type textarea "Clothing"
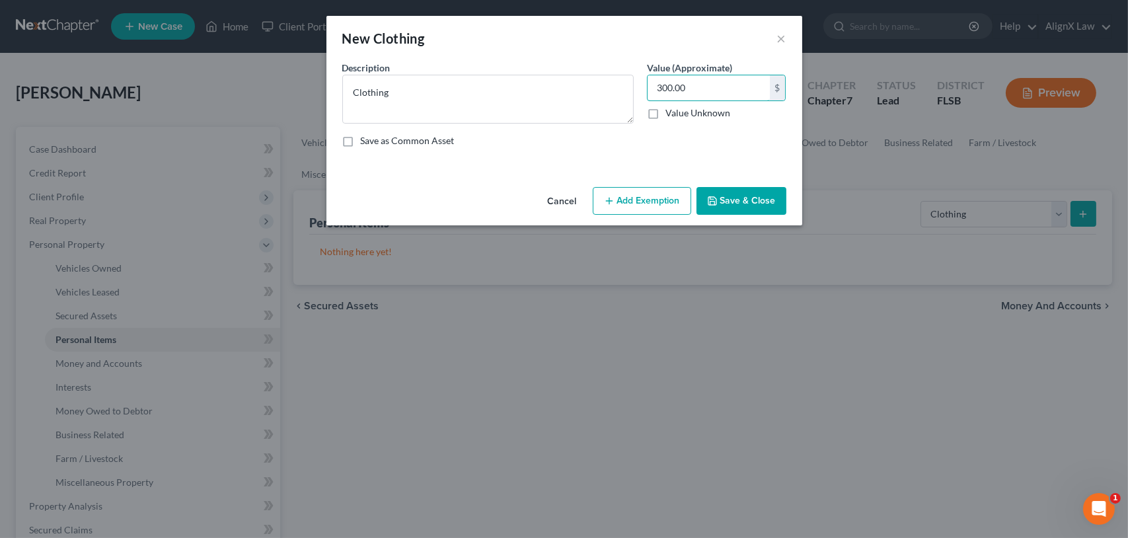
type input "300.00"
click at [769, 196] on button "Save & Close" at bounding box center [742, 201] width 90 height 28
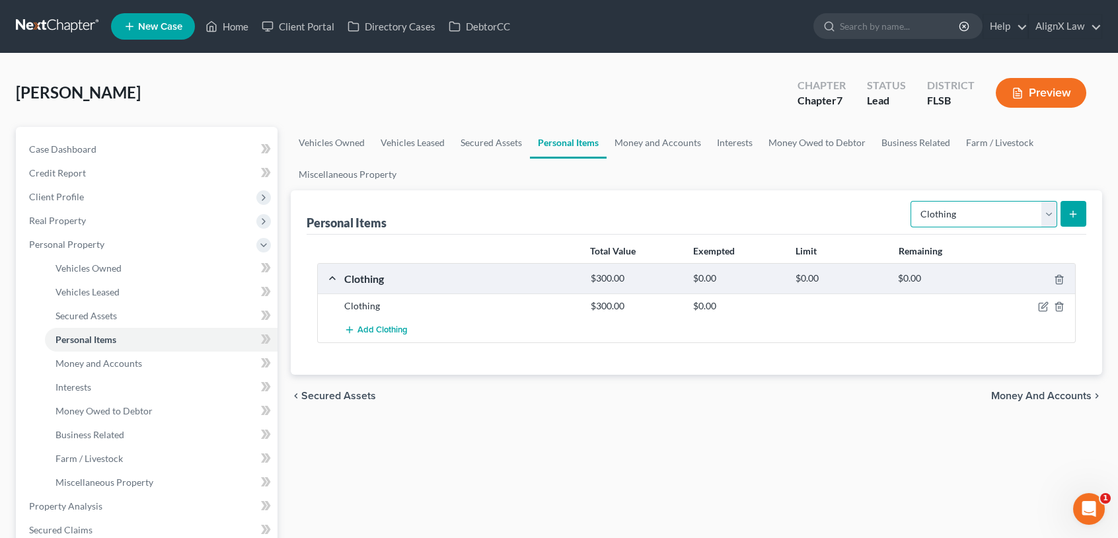
click at [1048, 212] on select "Select Item Type Clothing Collectibles Of Value Electronics Firearms Household …" at bounding box center [984, 214] width 147 height 26
select select "household_goods"
click at [912, 201] on select "Select Item Type Clothing Collectibles Of Value Electronics Firearms Household …" at bounding box center [984, 214] width 147 height 26
click at [1065, 217] on button "submit" at bounding box center [1074, 214] width 26 height 26
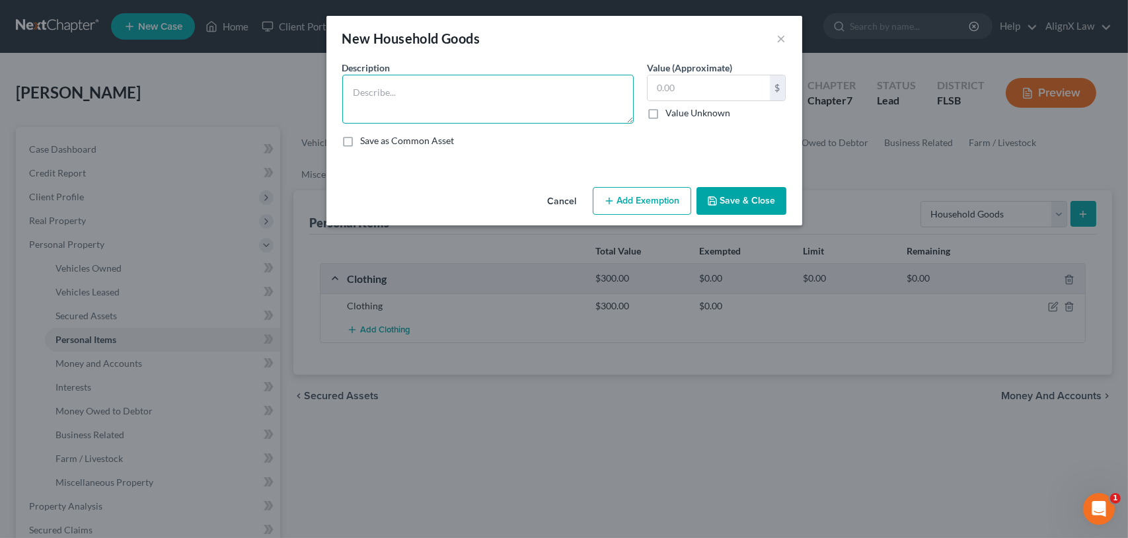
click at [352, 100] on textarea at bounding box center [487, 99] width 291 height 49
type textarea "Furniture Description: 1 couch, 1 coffee table, 1 desk chair, 1 dining table, 4…"
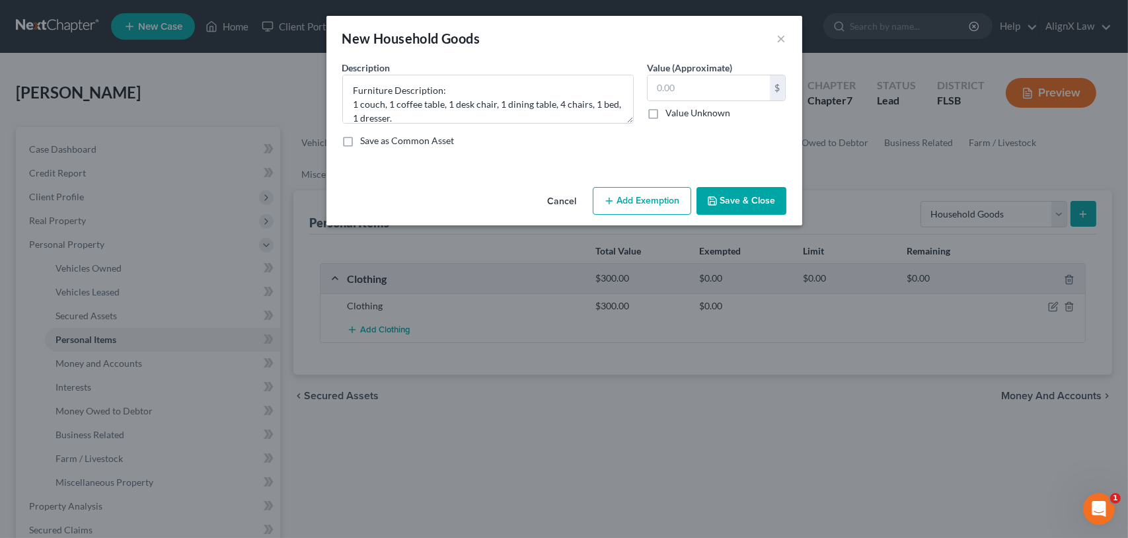
drag, startPoint x: 626, startPoint y: 32, endPoint x: 641, endPoint y: 52, distance: 24.5
click at [627, 37] on div "New Household Goods ×" at bounding box center [565, 38] width 476 height 45
click at [681, 84] on input "text" at bounding box center [709, 87] width 122 height 25
type input "625.00"
click at [751, 206] on button "Save & Close" at bounding box center [742, 201] width 90 height 28
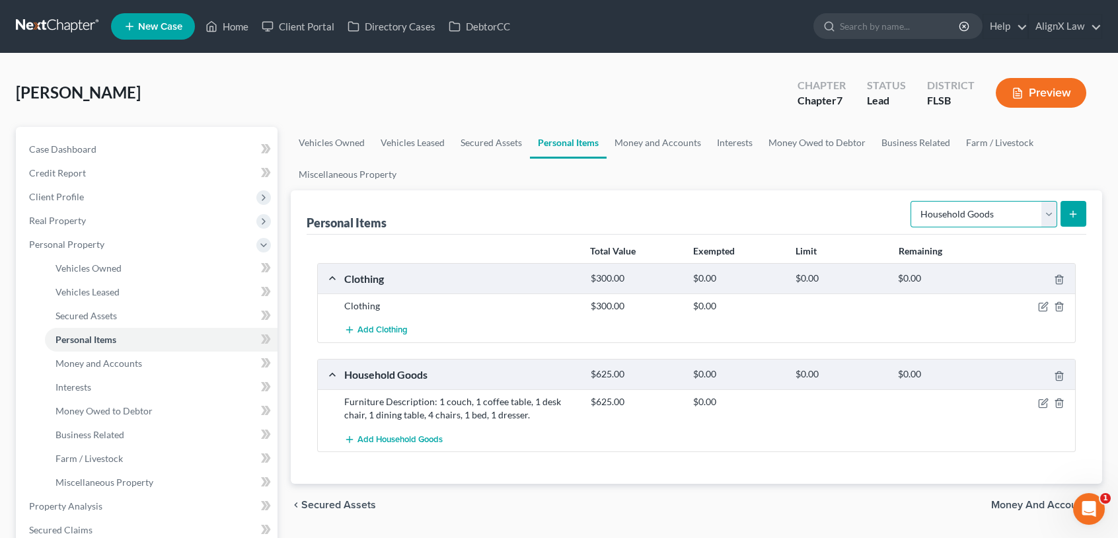
click at [1042, 211] on select "Select Item Type Clothing Collectibles Of Value Electronics Firearms Household …" at bounding box center [984, 214] width 147 height 26
select select "electronics"
click at [912, 201] on select "Select Item Type Clothing Collectibles Of Value Electronics Firearms Household …" at bounding box center [984, 214] width 147 height 26
click at [1071, 212] on icon "submit" at bounding box center [1073, 214] width 11 height 11
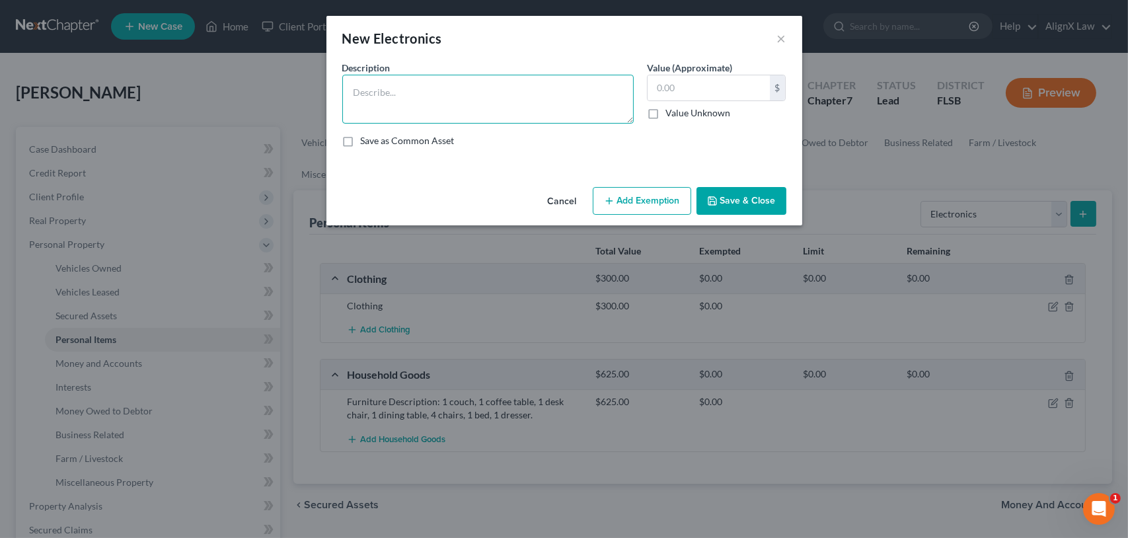
click at [405, 93] on textarea at bounding box center [487, 99] width 291 height 49
type textarea "Electronics Description: 2 televisions, 1 computer, 1 tablet, 1 fax machine."
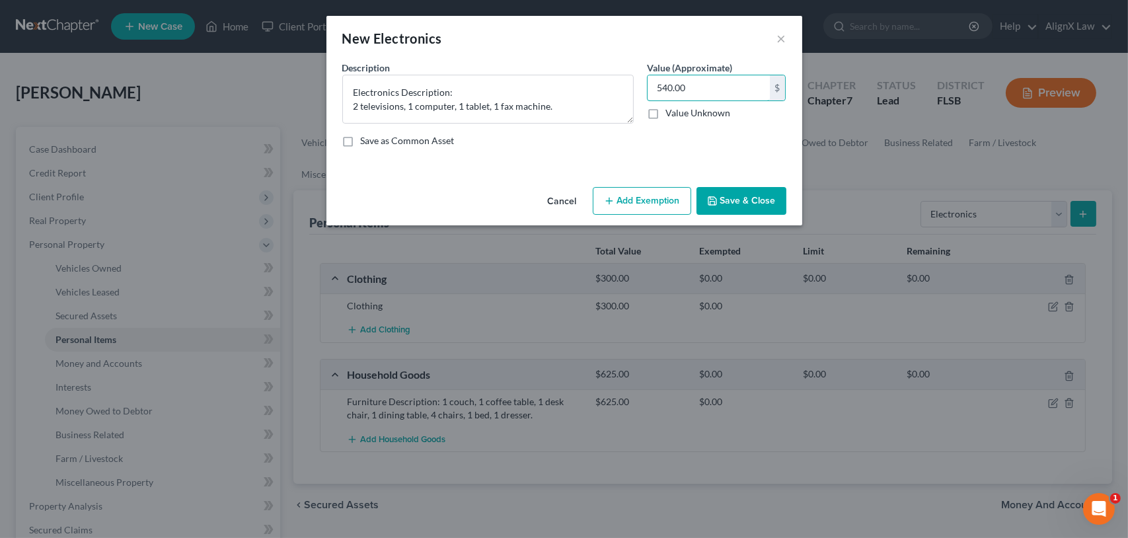
type input "540.00"
drag, startPoint x: 728, startPoint y: 204, endPoint x: 705, endPoint y: 207, distance: 23.3
click at [720, 206] on button "Save & Close" at bounding box center [742, 201] width 90 height 28
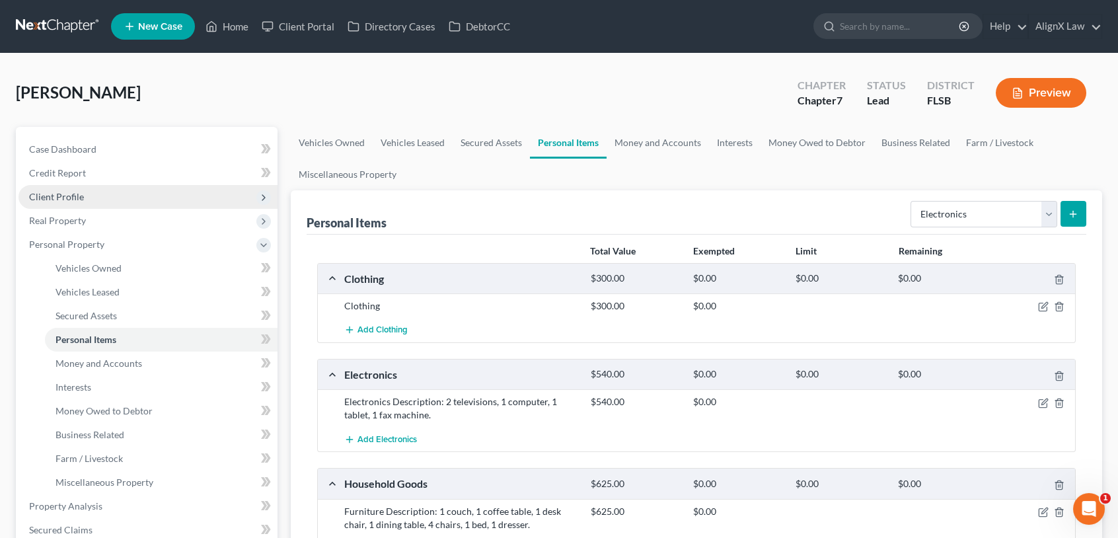
click at [62, 191] on span "Client Profile" at bounding box center [56, 196] width 55 height 11
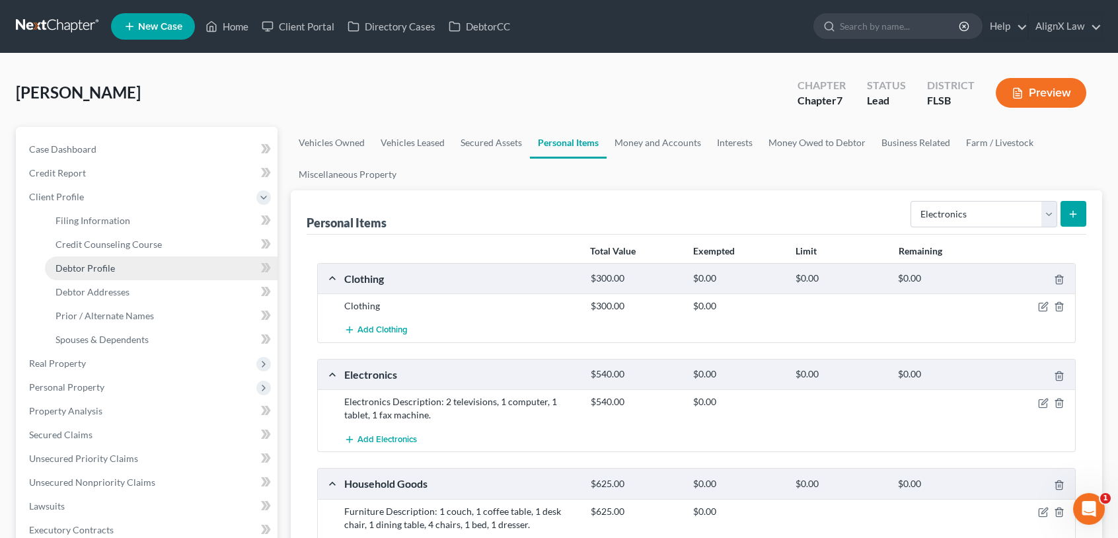
click at [96, 265] on span "Debtor Profile" at bounding box center [85, 267] width 59 height 11
select select "0"
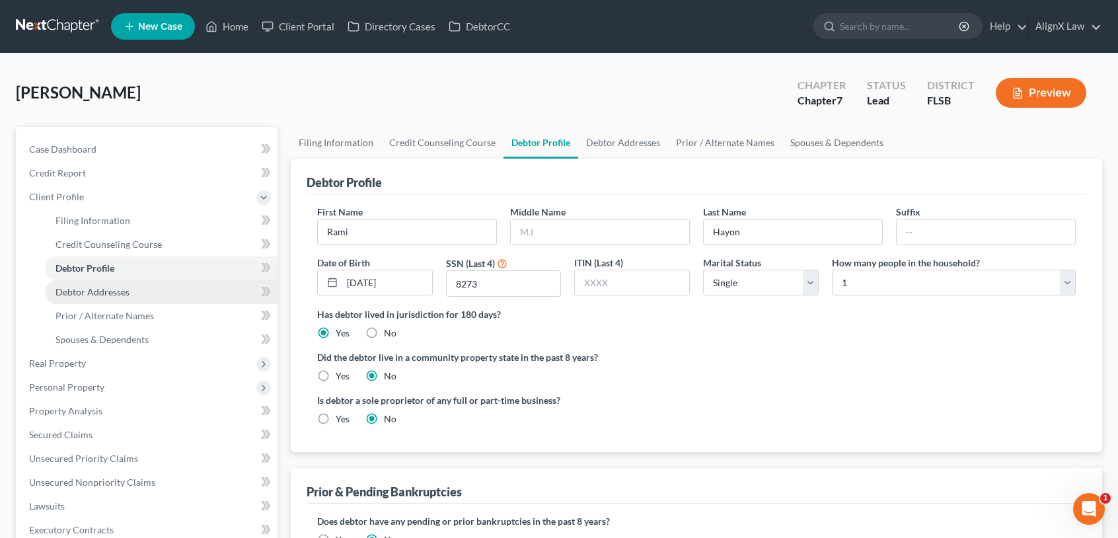
click at [116, 293] on span "Debtor Addresses" at bounding box center [93, 291] width 74 height 11
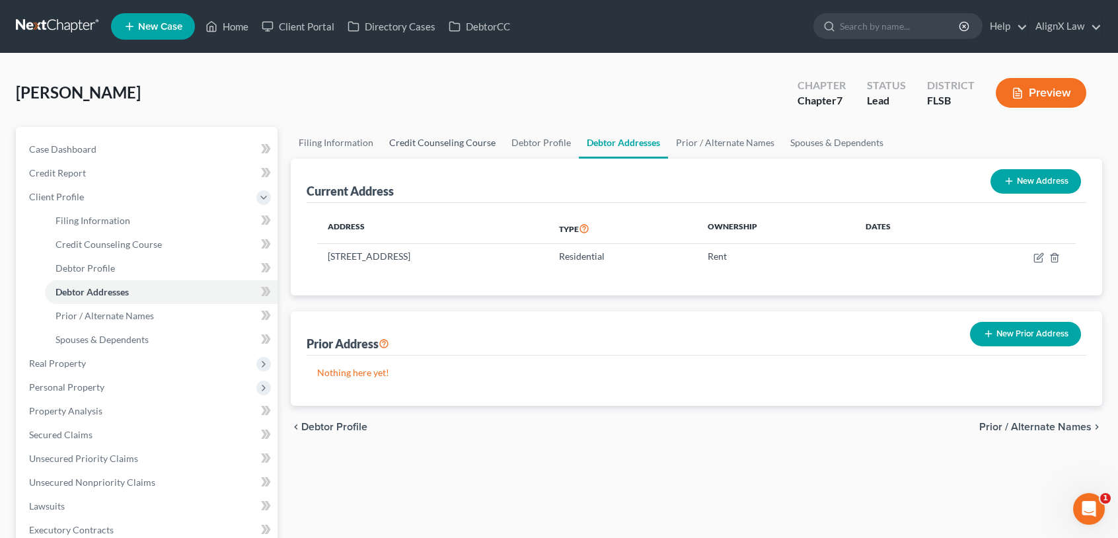
click at [417, 142] on link "Credit Counseling Course" at bounding box center [442, 143] width 122 height 32
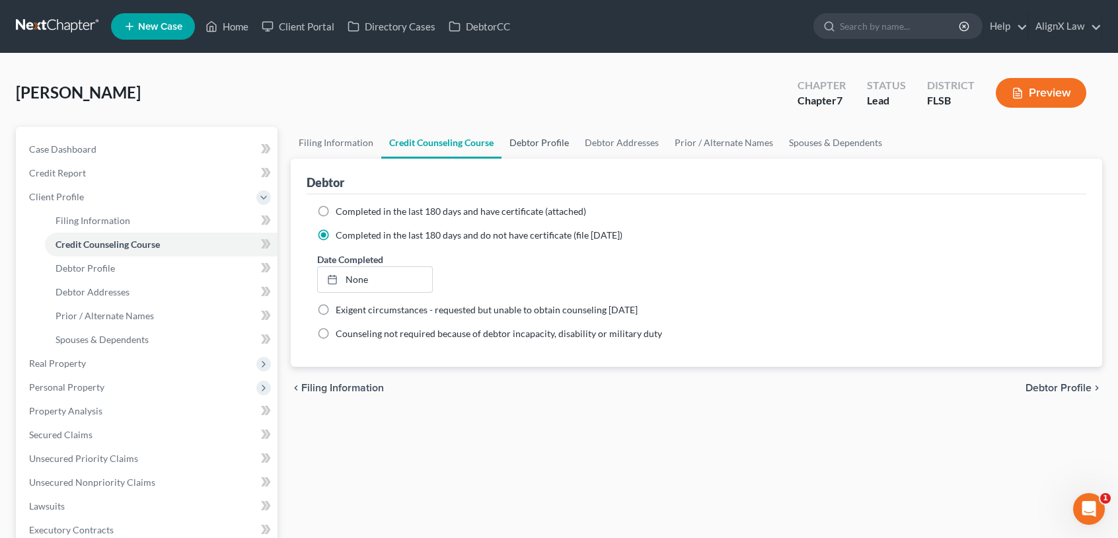
click at [546, 135] on link "Debtor Profile" at bounding box center [539, 143] width 75 height 32
select select "0"
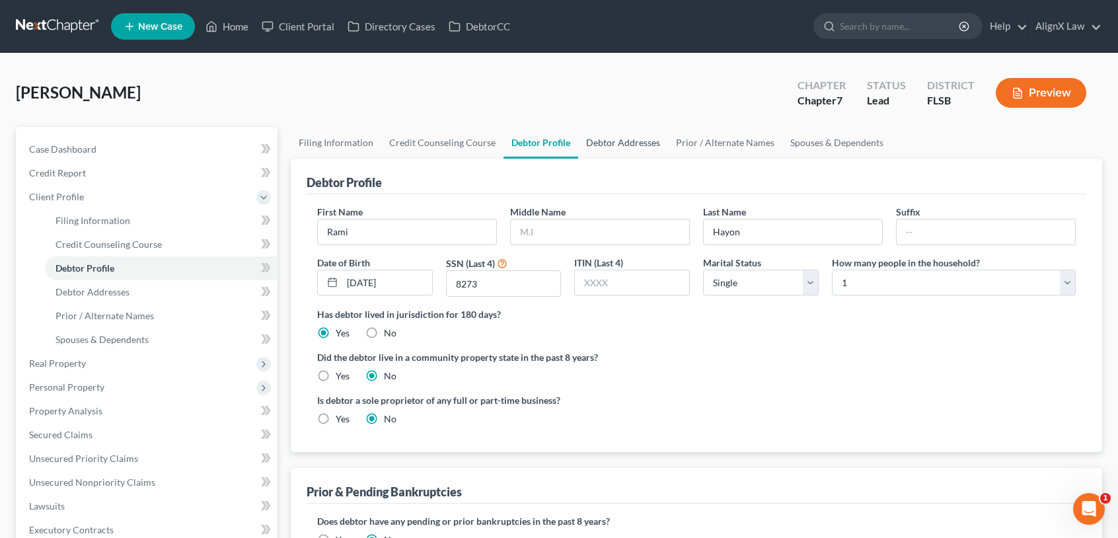
click at [613, 135] on link "Debtor Addresses" at bounding box center [623, 143] width 90 height 32
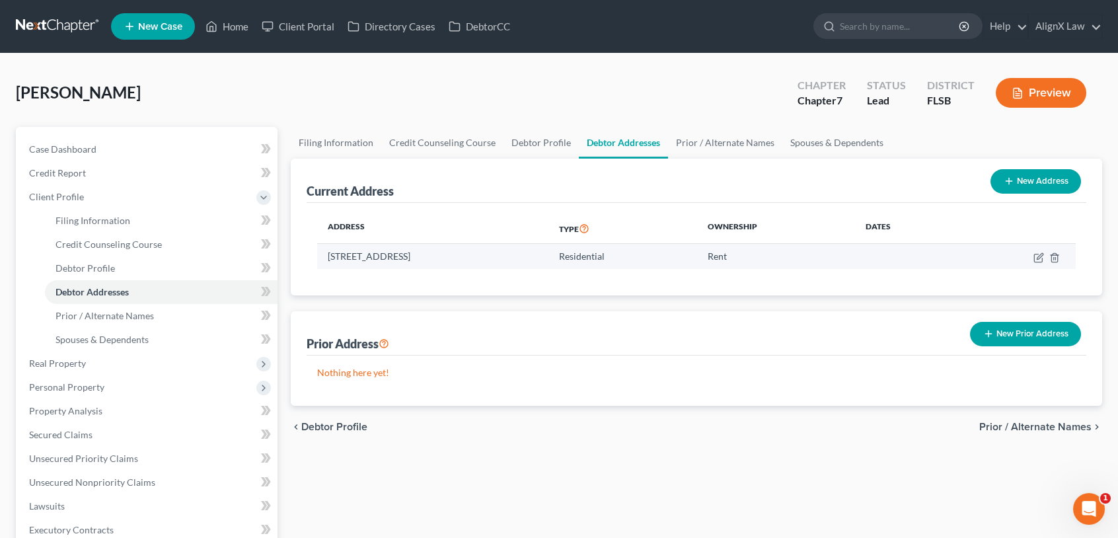
click at [1032, 256] on td at bounding box center [1017, 256] width 118 height 25
click at [1036, 254] on icon "button" at bounding box center [1038, 258] width 8 height 8
select select "9"
select select "42"
select select "0"
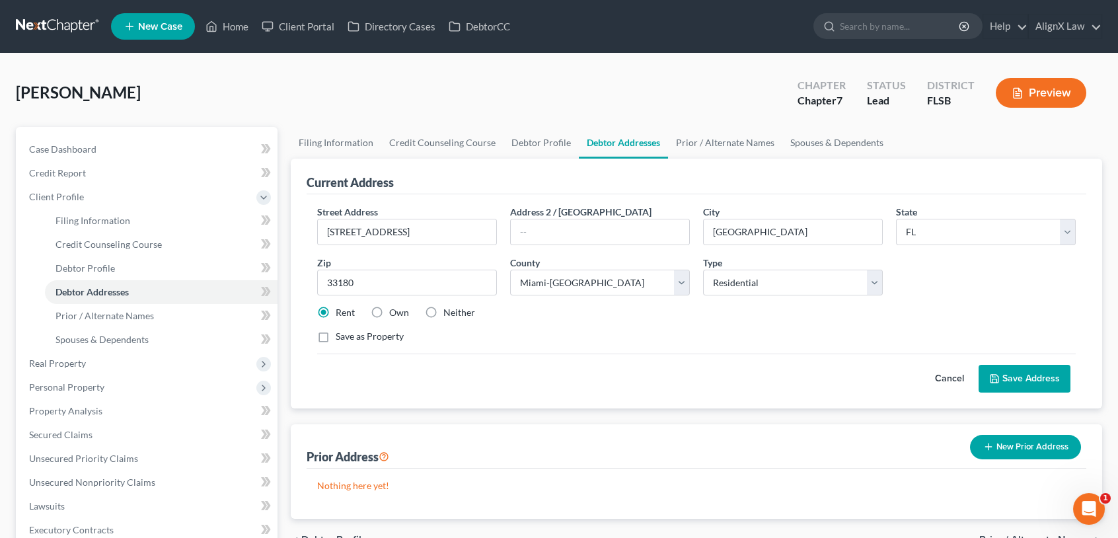
click at [389, 309] on label "Own" at bounding box center [399, 312] width 20 height 13
click at [395, 309] on input "Own" at bounding box center [399, 310] width 9 height 9
radio input "true"
drag, startPoint x: 1044, startPoint y: 381, endPoint x: 1005, endPoint y: 387, distance: 40.1
click at [1040, 381] on button "Save Address" at bounding box center [1025, 379] width 92 height 28
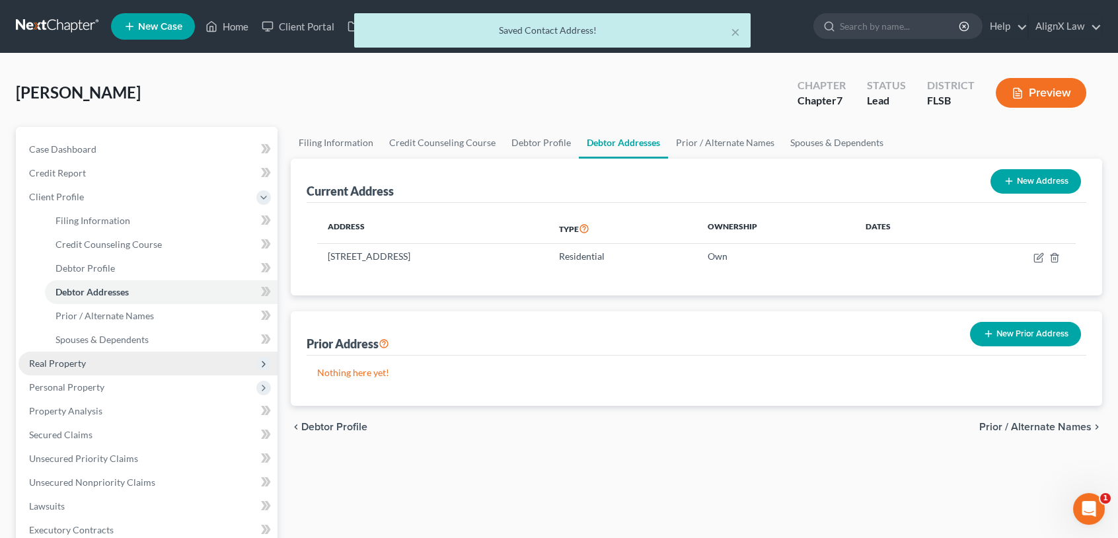
drag, startPoint x: 74, startPoint y: 361, endPoint x: 91, endPoint y: 363, distance: 16.6
click at [74, 361] on span "Real Property" at bounding box center [57, 363] width 57 height 11
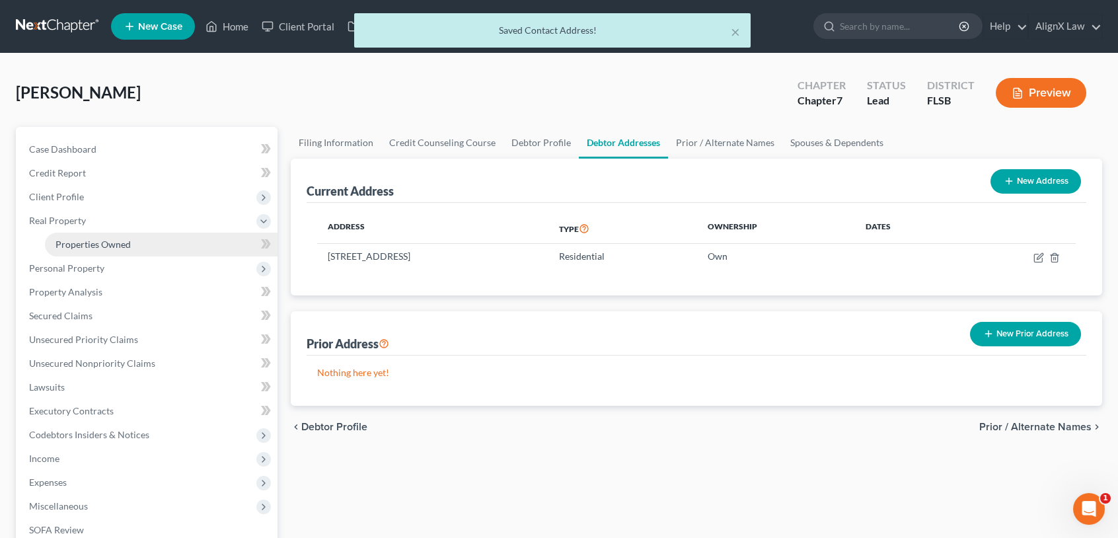
click at [93, 243] on span "Properties Owned" at bounding box center [93, 244] width 75 height 11
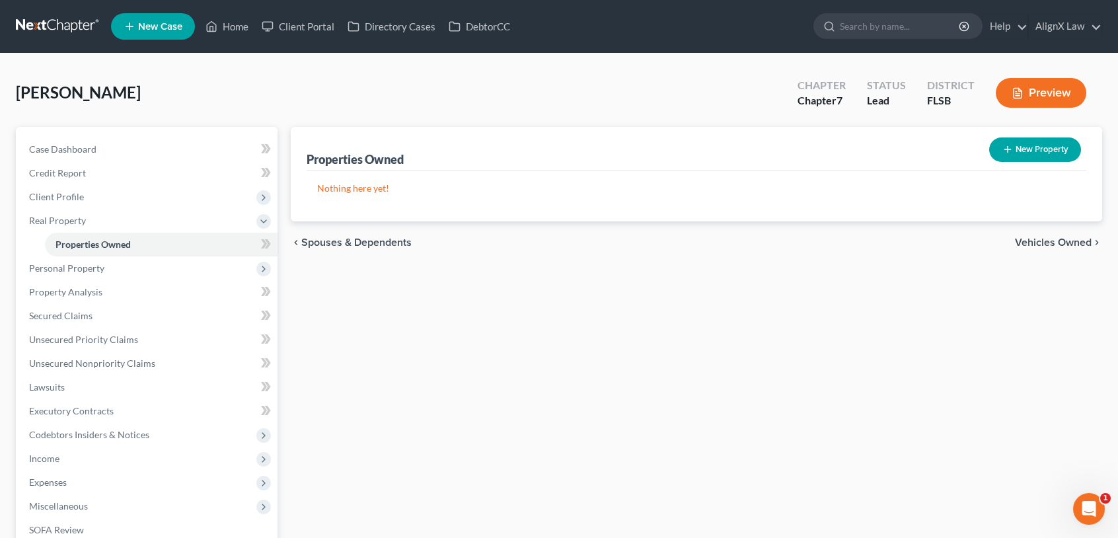
click at [1017, 149] on button "New Property" at bounding box center [1035, 149] width 92 height 24
select select "9"
select select "42"
select select "0"
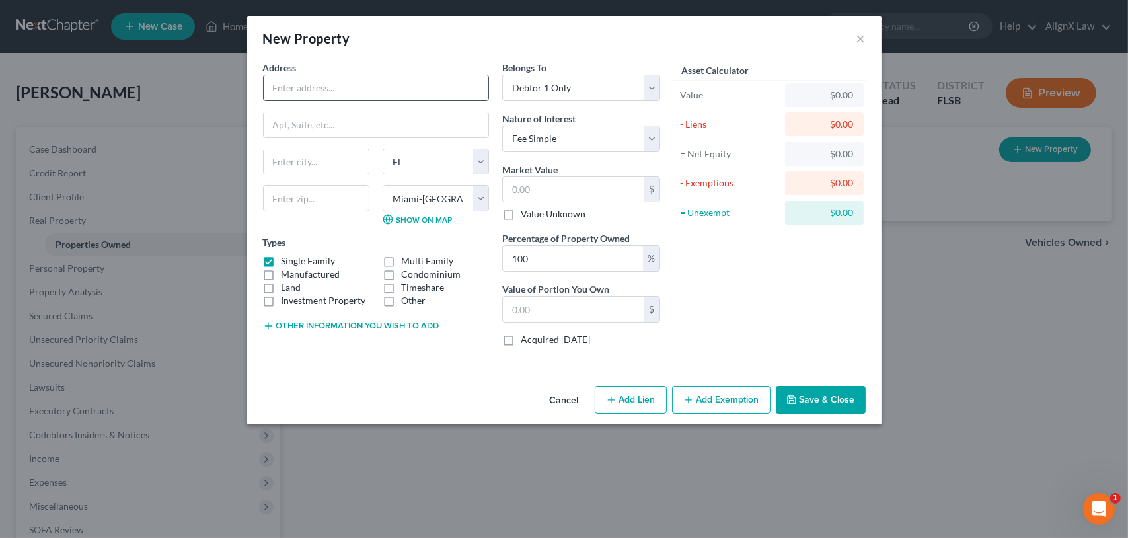
click at [311, 91] on input "text" at bounding box center [376, 87] width 225 height 25
type input "[STREET_ADDRESS]"
type input "33180"
type input "[GEOGRAPHIC_DATA]"
drag, startPoint x: 553, startPoint y: 190, endPoint x: 592, endPoint y: 196, distance: 38.7
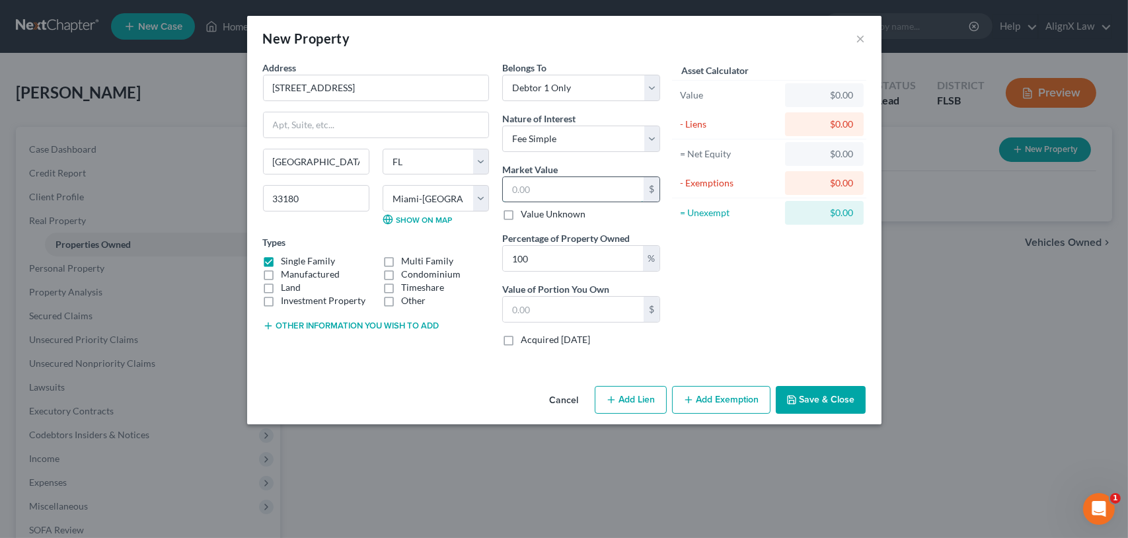
click at [553, 190] on input "text" at bounding box center [573, 189] width 141 height 25
type input "1"
type input "1.00"
type input "12"
type input "12.00"
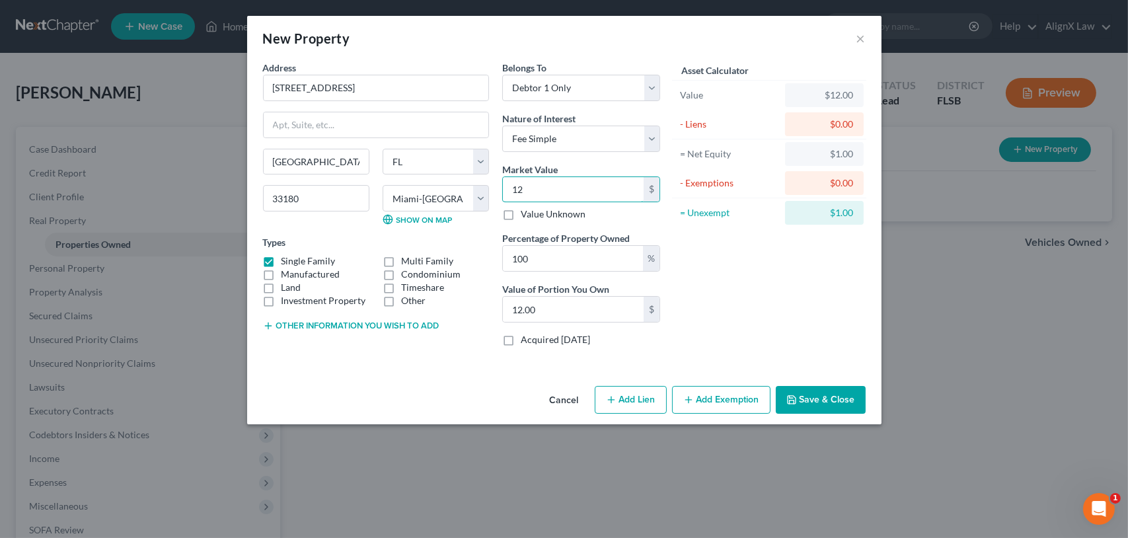
type input "125"
type input "125.00"
type input "1253"
type input "1,253.00"
type input "1,2536"
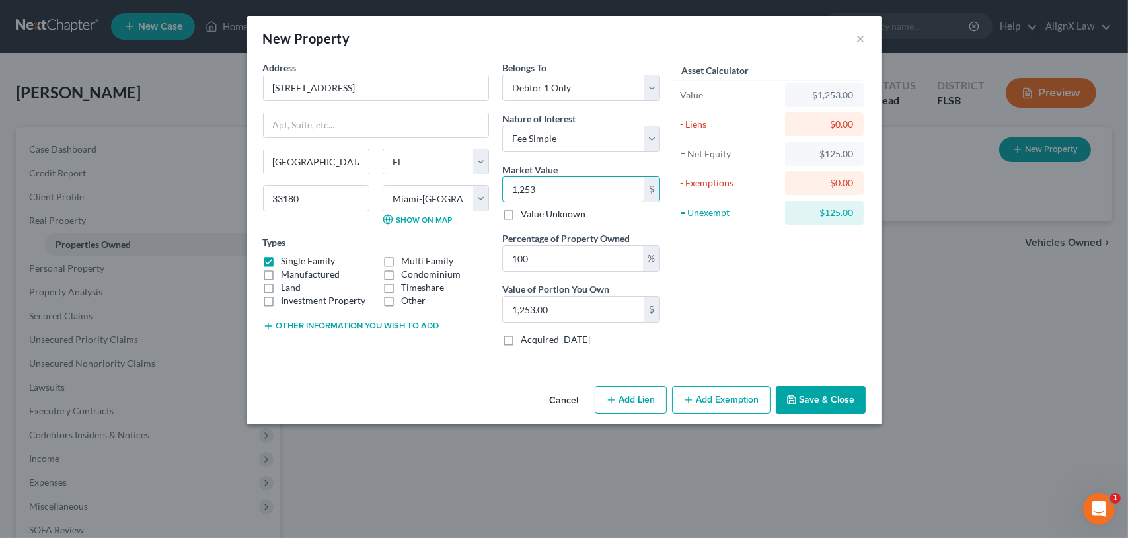
type input "12,536.00"
type input "12,5366"
type input "125,366.00"
type input "125,3669"
type input "1,253,669.00"
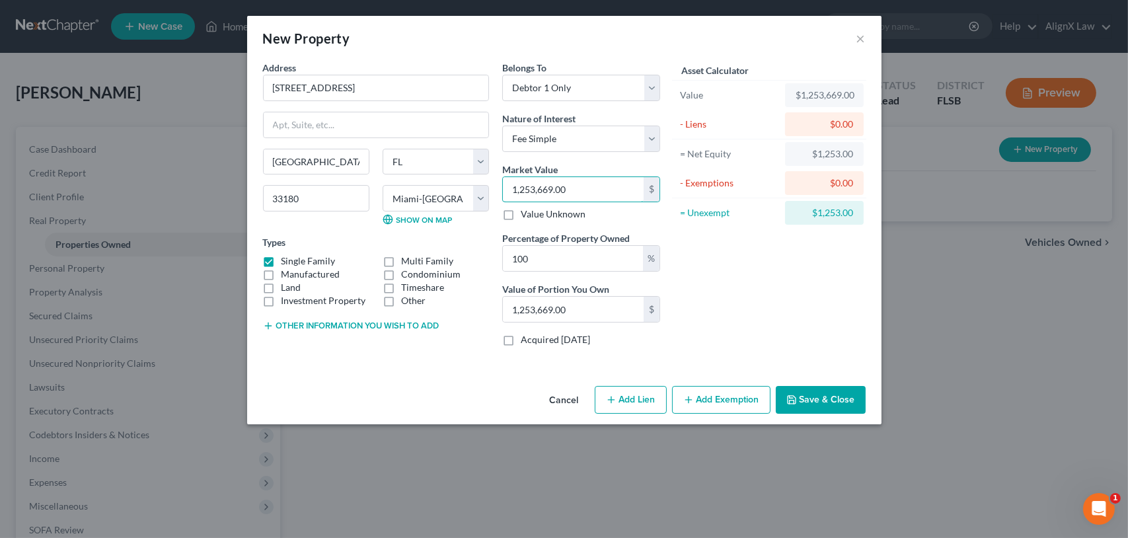
type input "1,253,669.00"
click at [718, 398] on button "Add Exemption" at bounding box center [721, 400] width 98 height 28
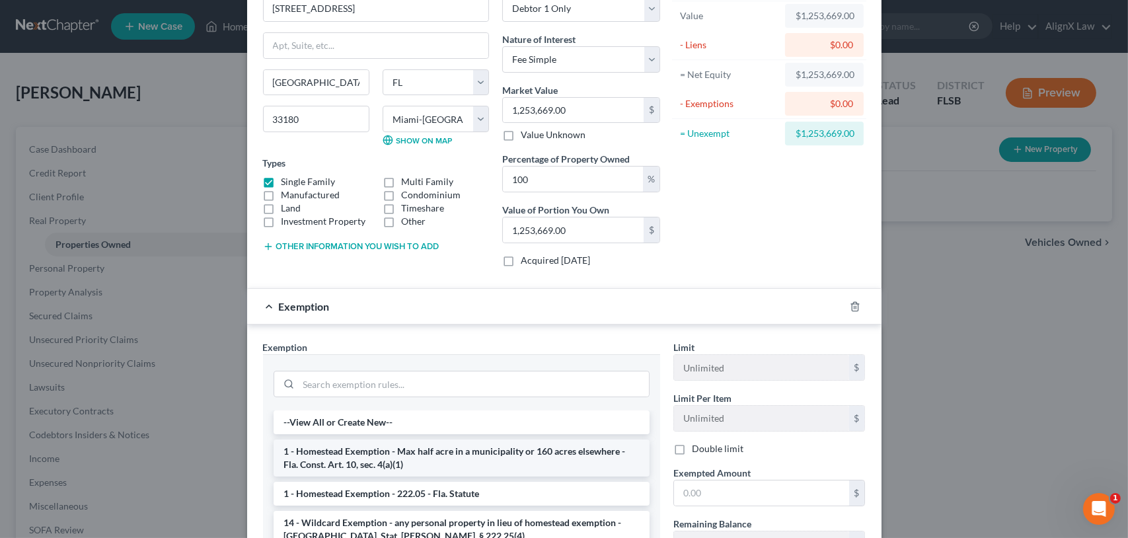
scroll to position [198, 0]
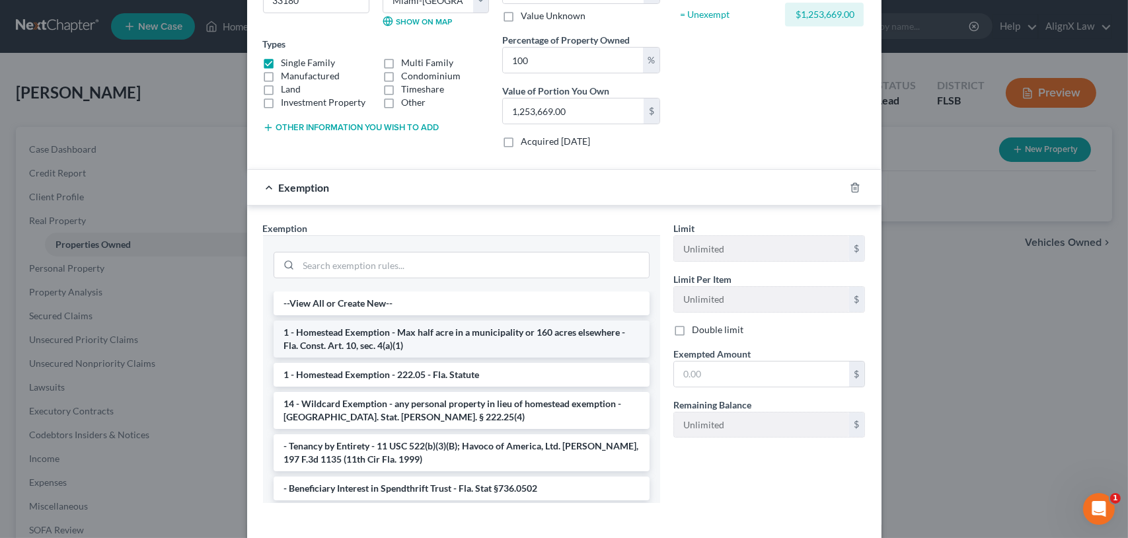
click at [367, 330] on li "1 - Homestead Exemption - Max half acre in a municipality or 160 acres elsewher…" at bounding box center [462, 339] width 376 height 37
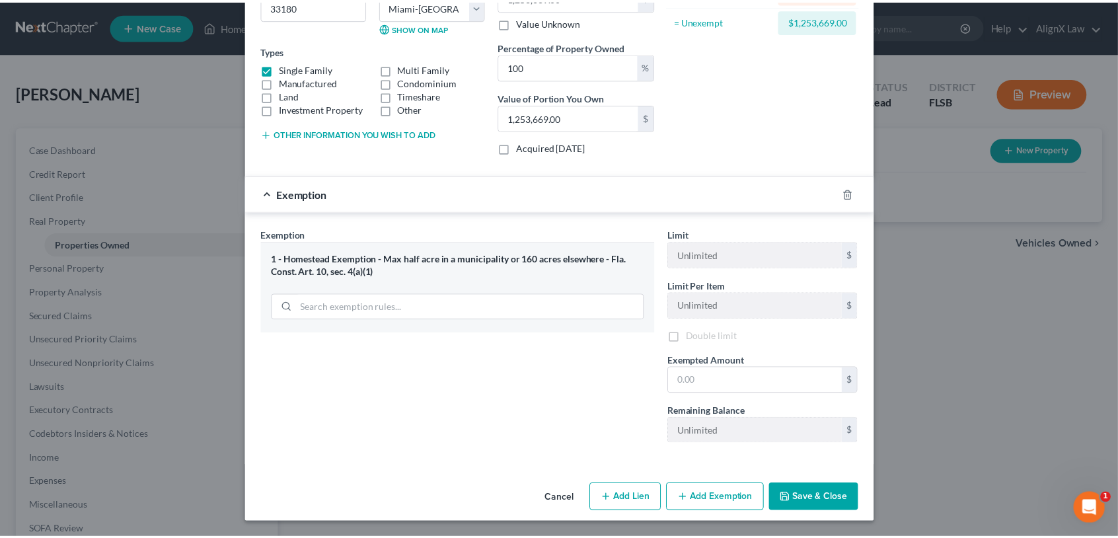
scroll to position [192, 0]
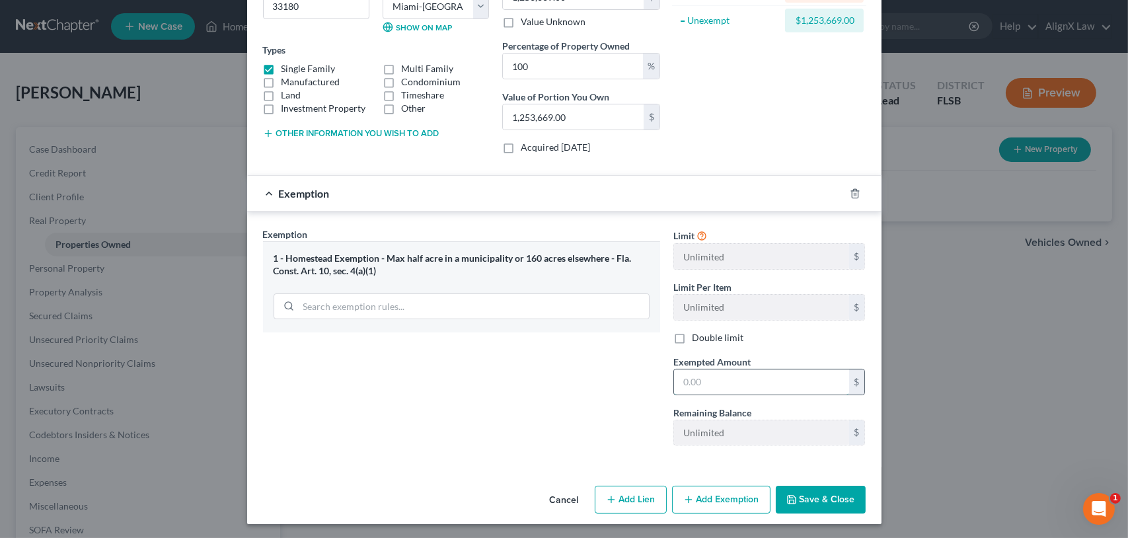
drag, startPoint x: 701, startPoint y: 378, endPoint x: 722, endPoint y: 378, distance: 21.2
click at [701, 378] on input "text" at bounding box center [761, 381] width 175 height 25
type input "1,253,669.00"
click at [812, 500] on button "Save & Close" at bounding box center [821, 500] width 90 height 28
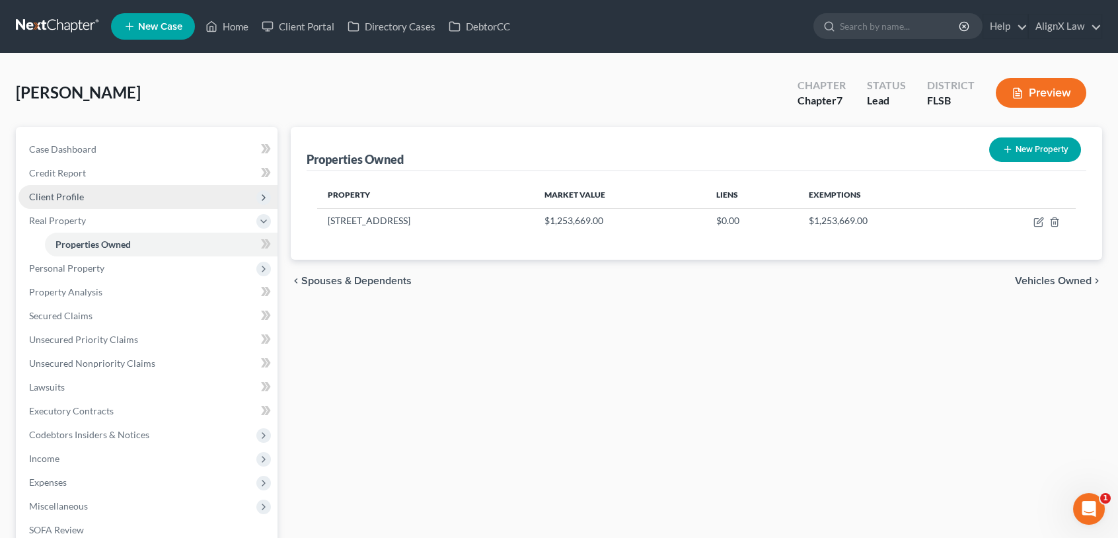
click at [63, 196] on span "Client Profile" at bounding box center [56, 196] width 55 height 11
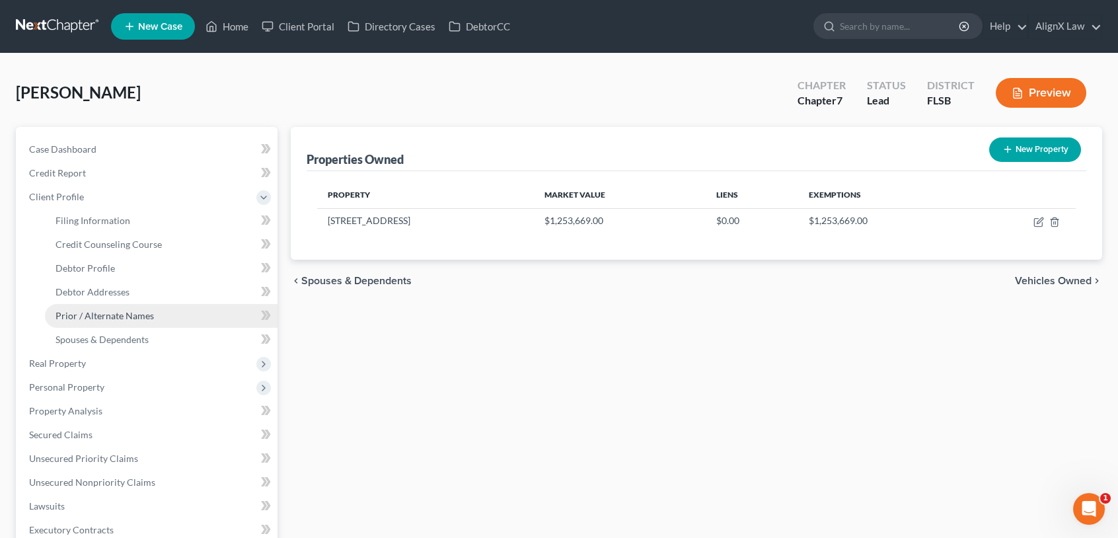
click at [114, 317] on span "Prior / Alternate Names" at bounding box center [105, 315] width 98 height 11
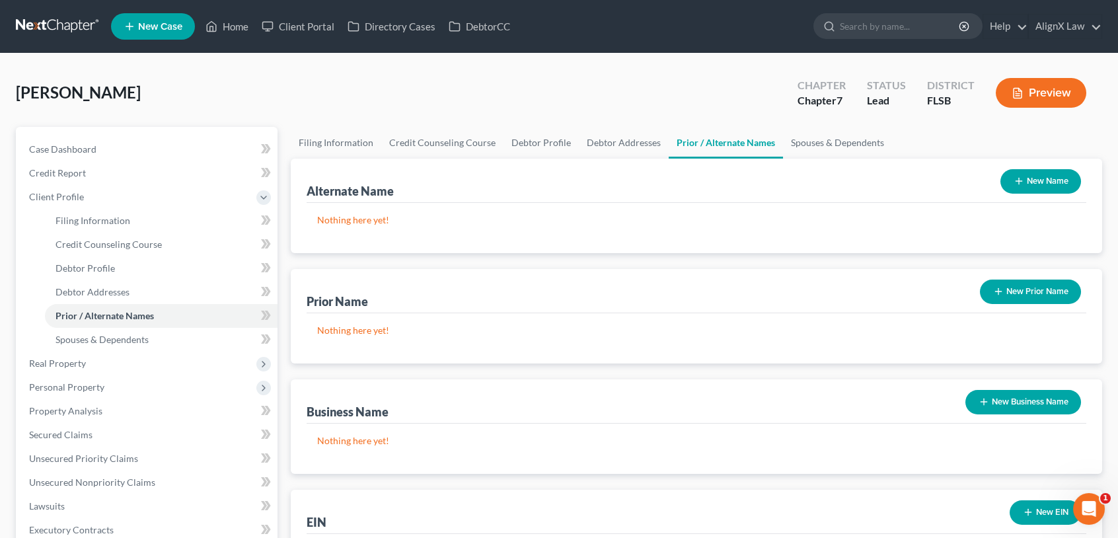
click at [1029, 181] on button "New Name" at bounding box center [1041, 181] width 81 height 24
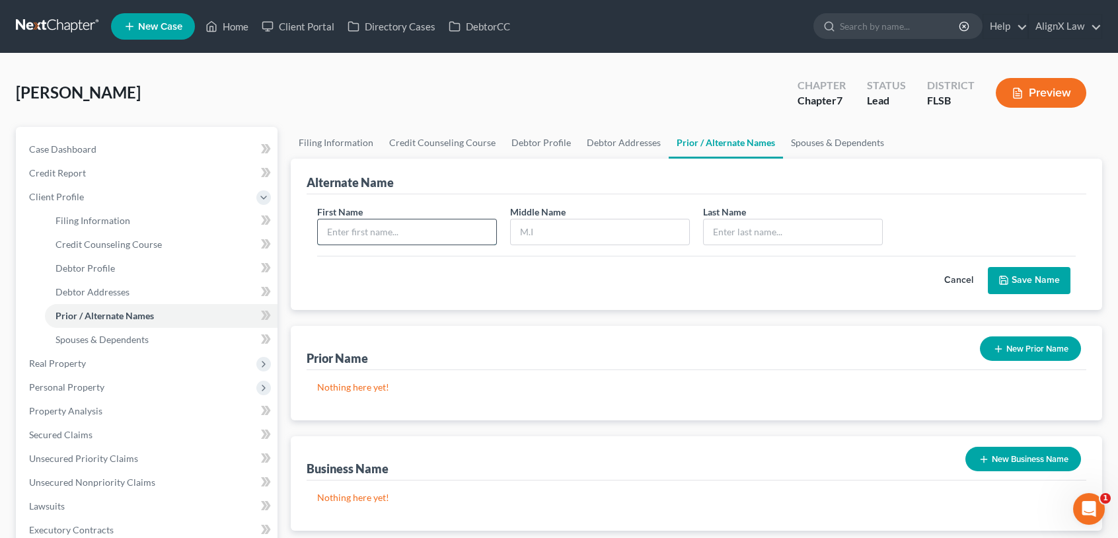
click at [399, 232] on input "text" at bounding box center [407, 231] width 178 height 25
type input "Hayon"
type input "Rami"
drag, startPoint x: 1020, startPoint y: 282, endPoint x: 976, endPoint y: 288, distance: 44.0
click at [1021, 282] on button "Save Name" at bounding box center [1029, 281] width 83 height 28
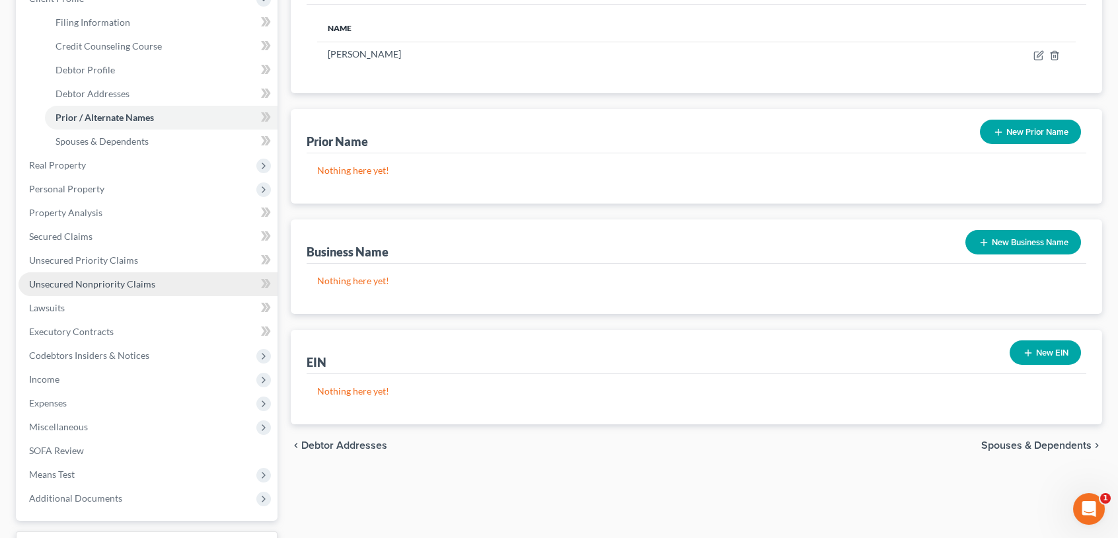
scroll to position [264, 0]
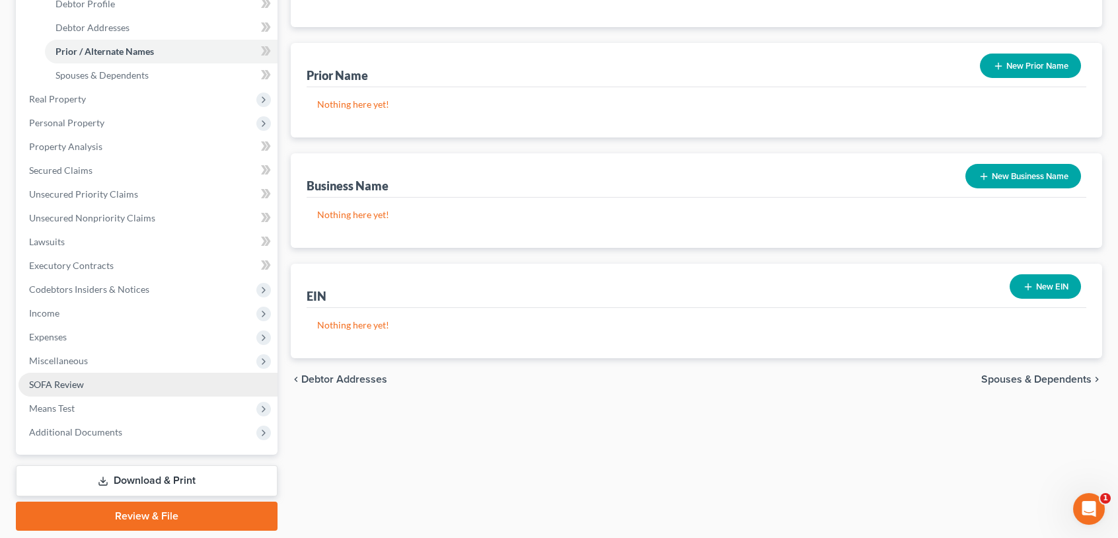
click at [63, 387] on span "SOFA Review" at bounding box center [56, 384] width 55 height 11
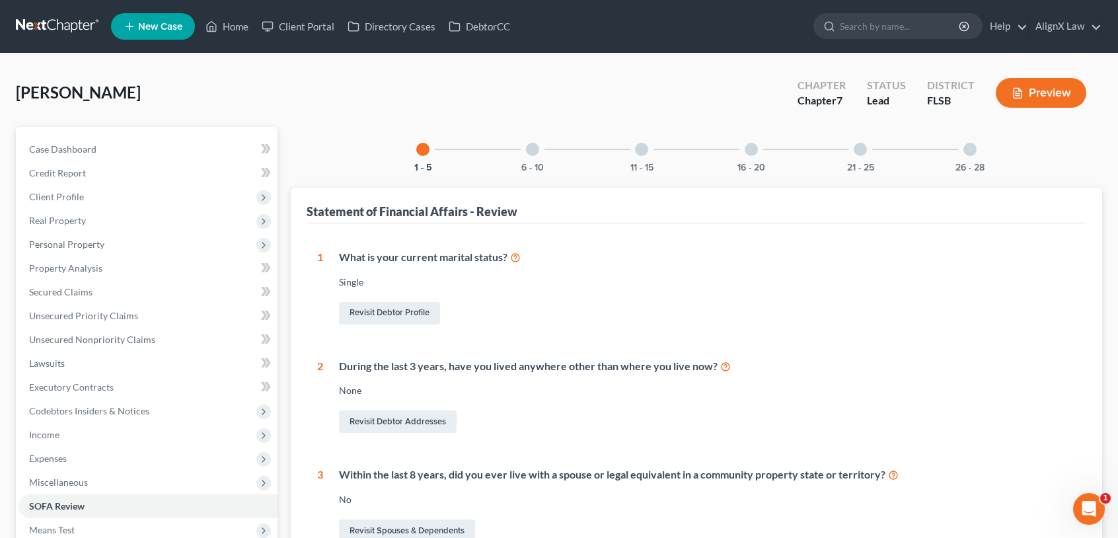
click at [972, 151] on div at bounding box center [970, 149] width 13 height 13
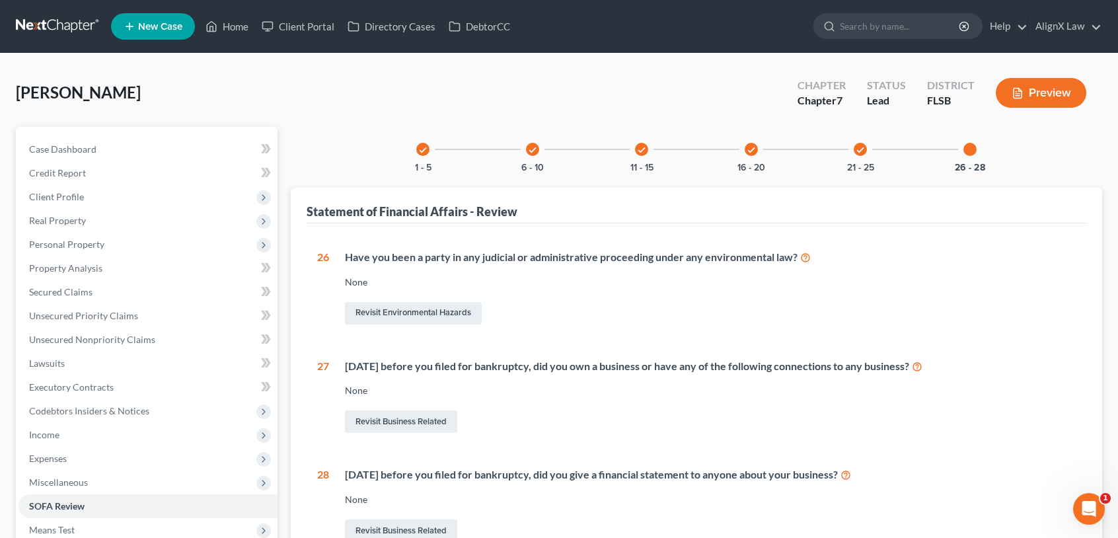
scroll to position [163, 0]
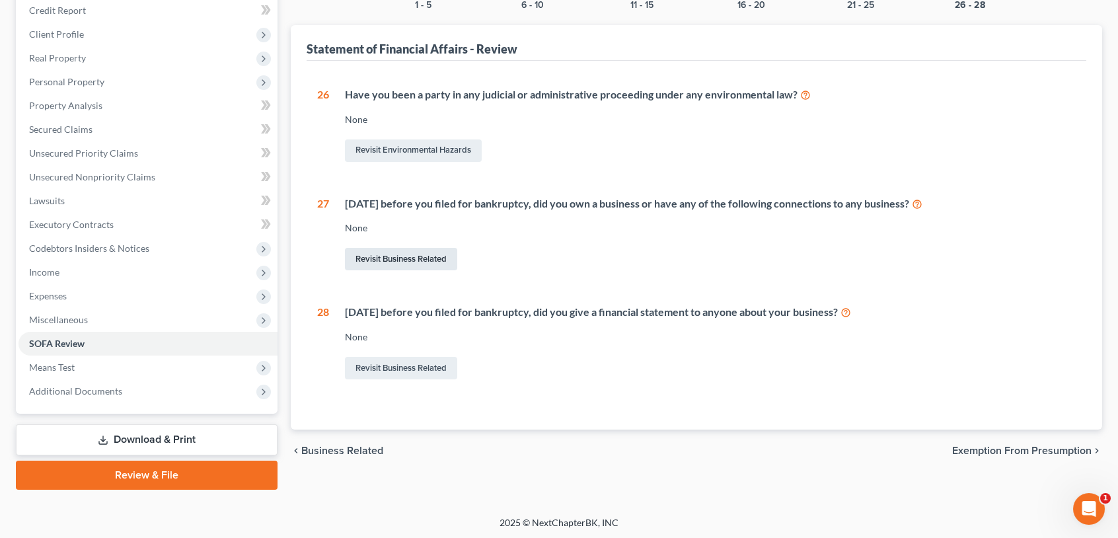
click at [387, 260] on link "Revisit Business Related" at bounding box center [401, 259] width 112 height 22
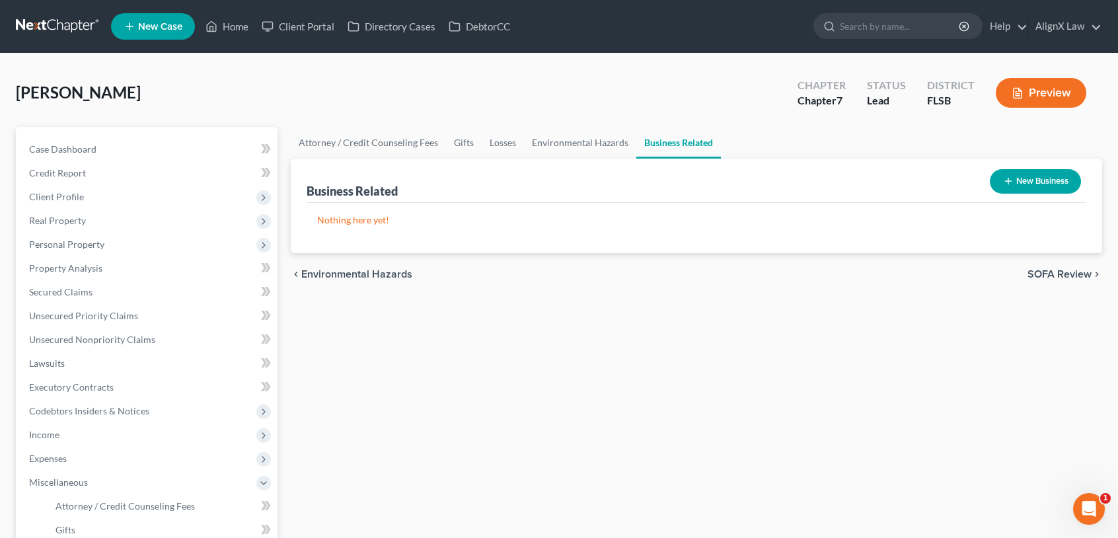
click at [1026, 182] on button "New Business" at bounding box center [1035, 181] width 91 height 24
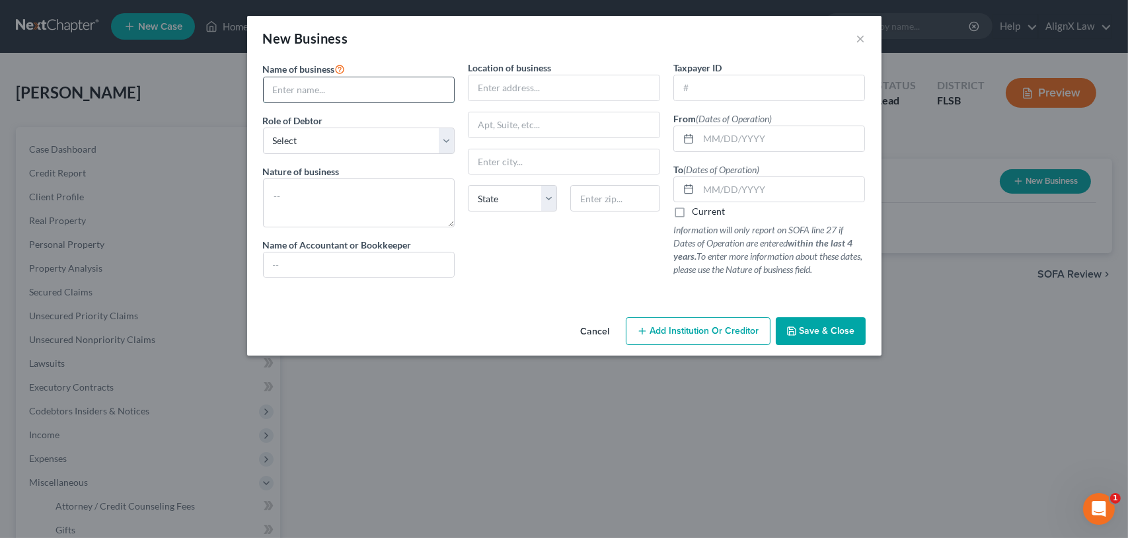
click at [323, 89] on input "text" at bounding box center [359, 89] width 191 height 25
type input "c"
type input "Coverme USA, Inc"
click at [443, 135] on select "Select A member of a limited liability company (LLC) or limited liability partn…" at bounding box center [359, 141] width 192 height 26
select select "officer"
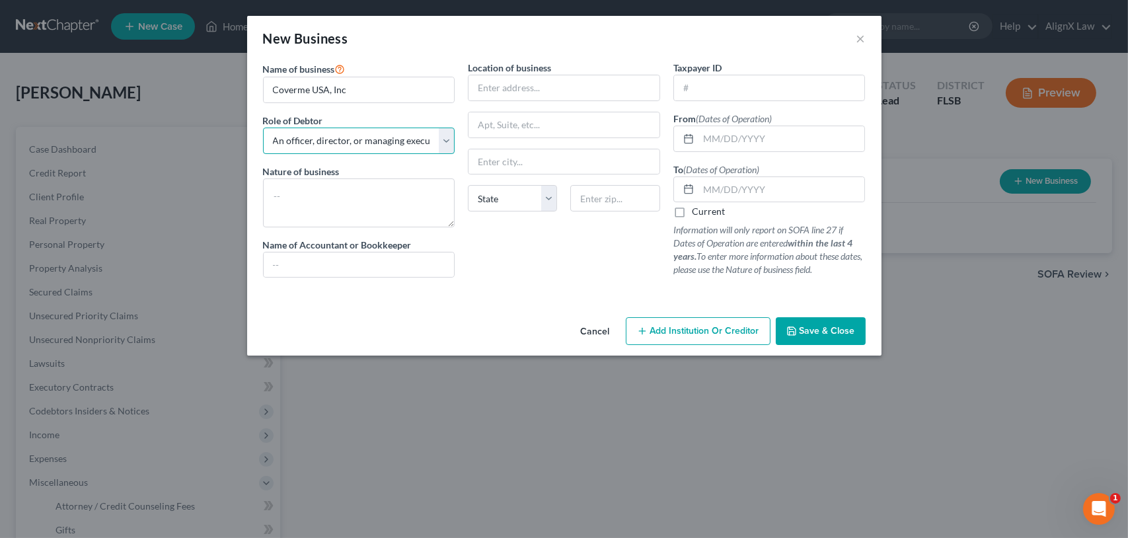
click at [263, 128] on select "Select A member of a limited liability company (LLC) or limited liability partn…" at bounding box center [359, 141] width 192 height 26
click at [305, 198] on textarea at bounding box center [359, 202] width 192 height 49
click at [527, 91] on input "text" at bounding box center [564, 87] width 191 height 25
type input "[STREET_ADDRESS]"
type input "[GEOGRAPHIC_DATA]"
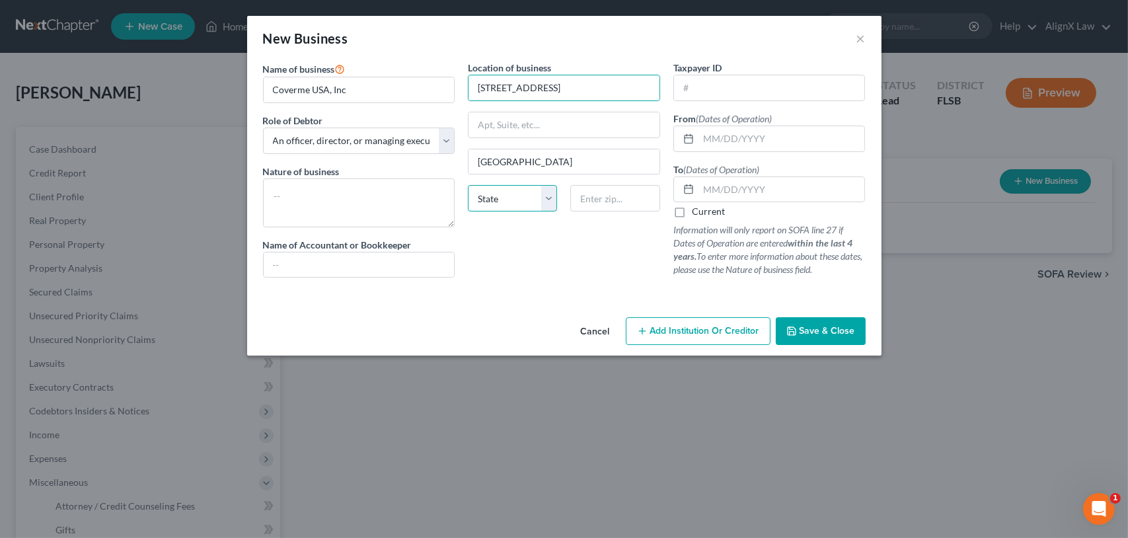
select select "9"
type input "33180"
click at [707, 87] on input "text" at bounding box center [769, 87] width 191 height 25
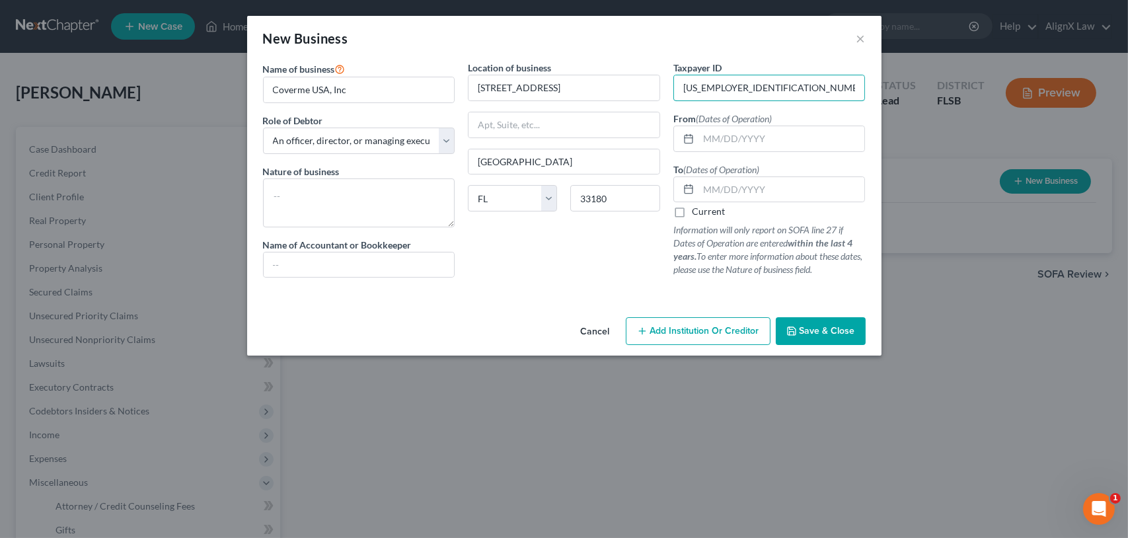
type input "[US_EMPLOYER_IDENTIFICATION_NUMBER]"
type input "[DATE]"
click at [827, 330] on span "Save & Close" at bounding box center [828, 330] width 56 height 11
